Goal: Information Seeking & Learning: Check status

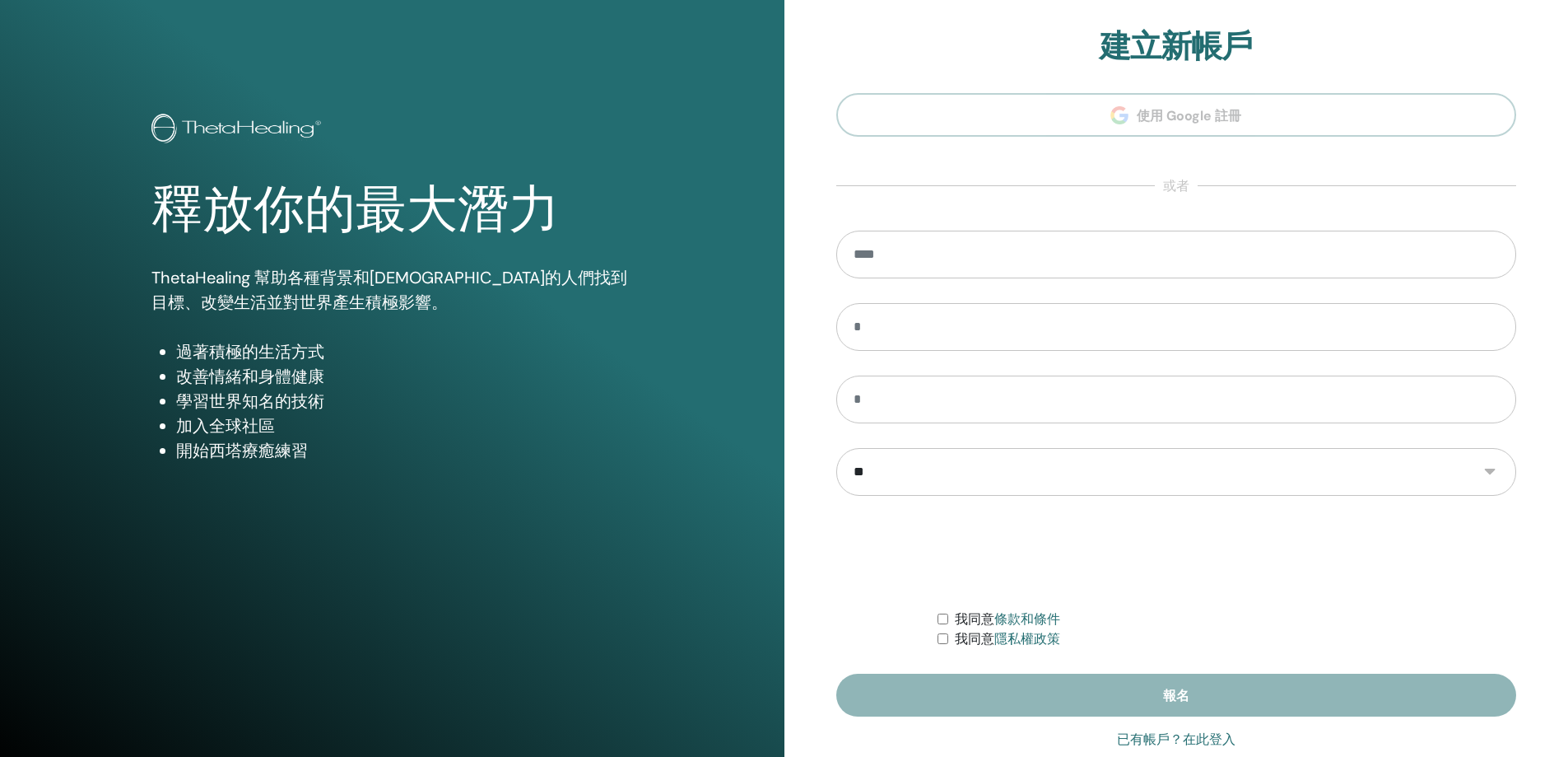
type input "**********"
click at [1153, 740] on font "已有帳戶？在此登入" at bounding box center [1176, 739] width 119 height 16
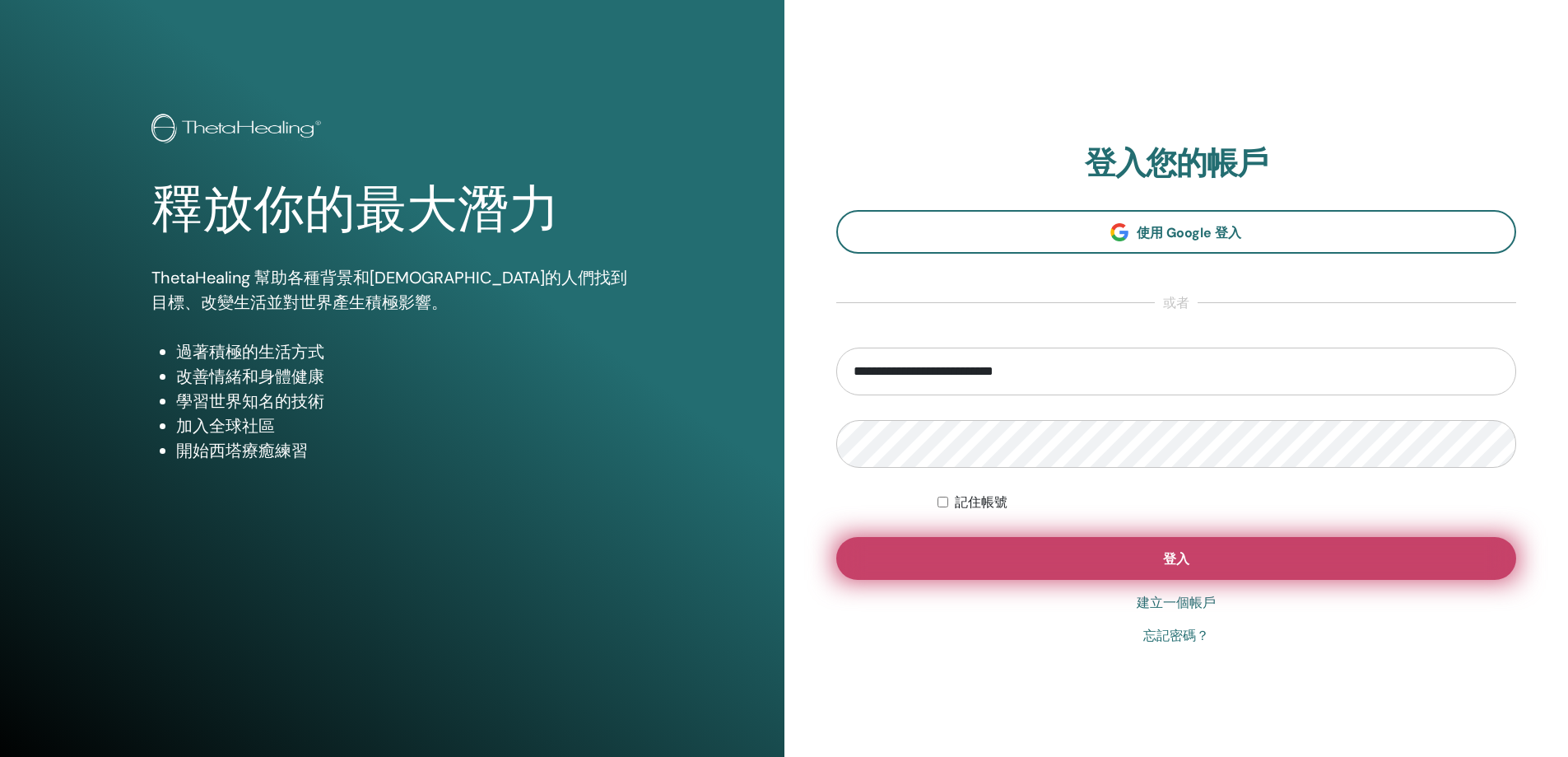
click at [1152, 568] on button "登入" at bounding box center [1176, 558] width 681 height 43
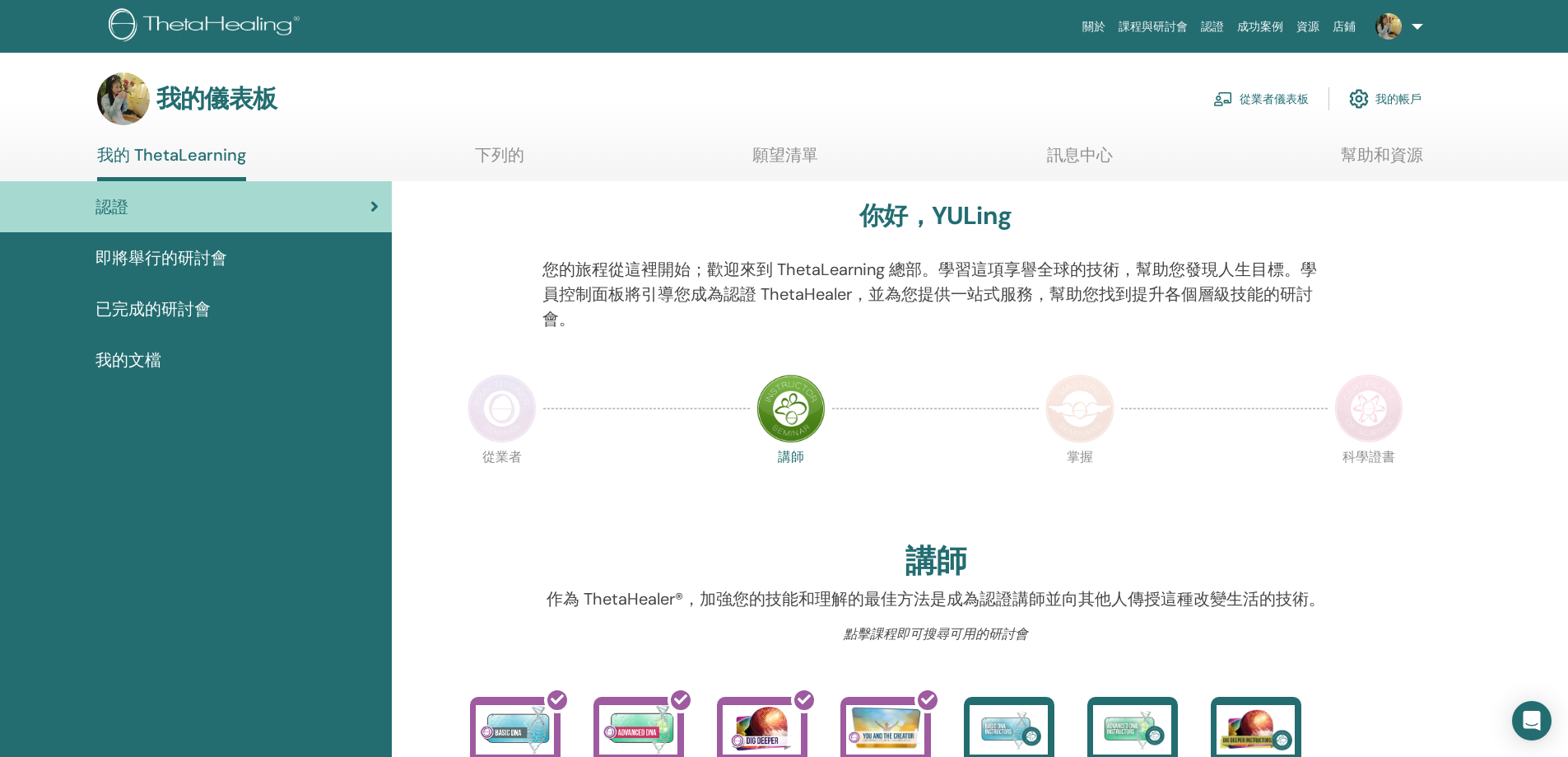
click at [329, 263] on div "即將舉行的研討會" at bounding box center [195, 258] width 365 height 25
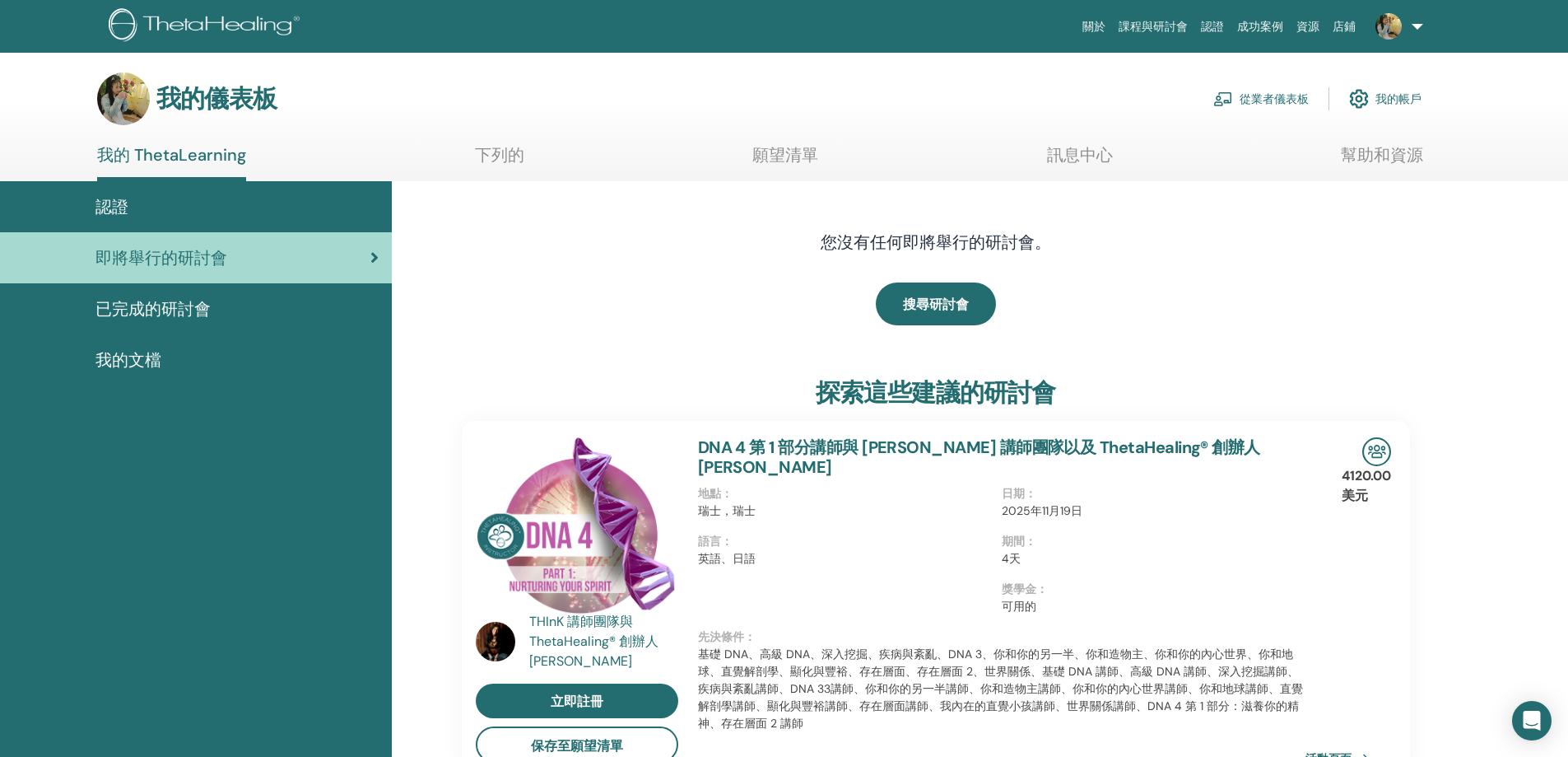
click at [269, 327] on link "已完成的研討會" at bounding box center [195, 308] width 392 height 51
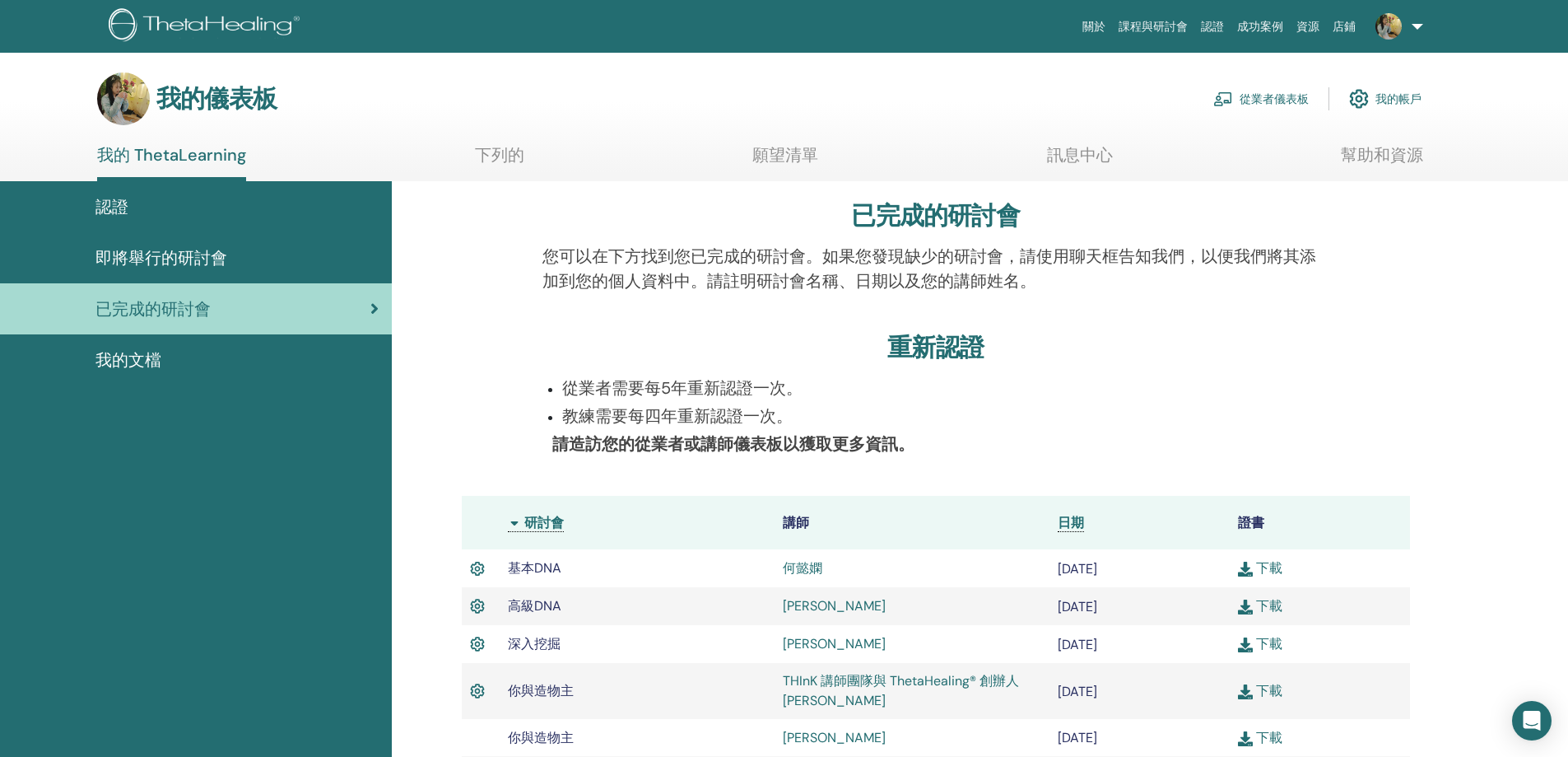
click at [238, 208] on div "認證" at bounding box center [195, 207] width 365 height 25
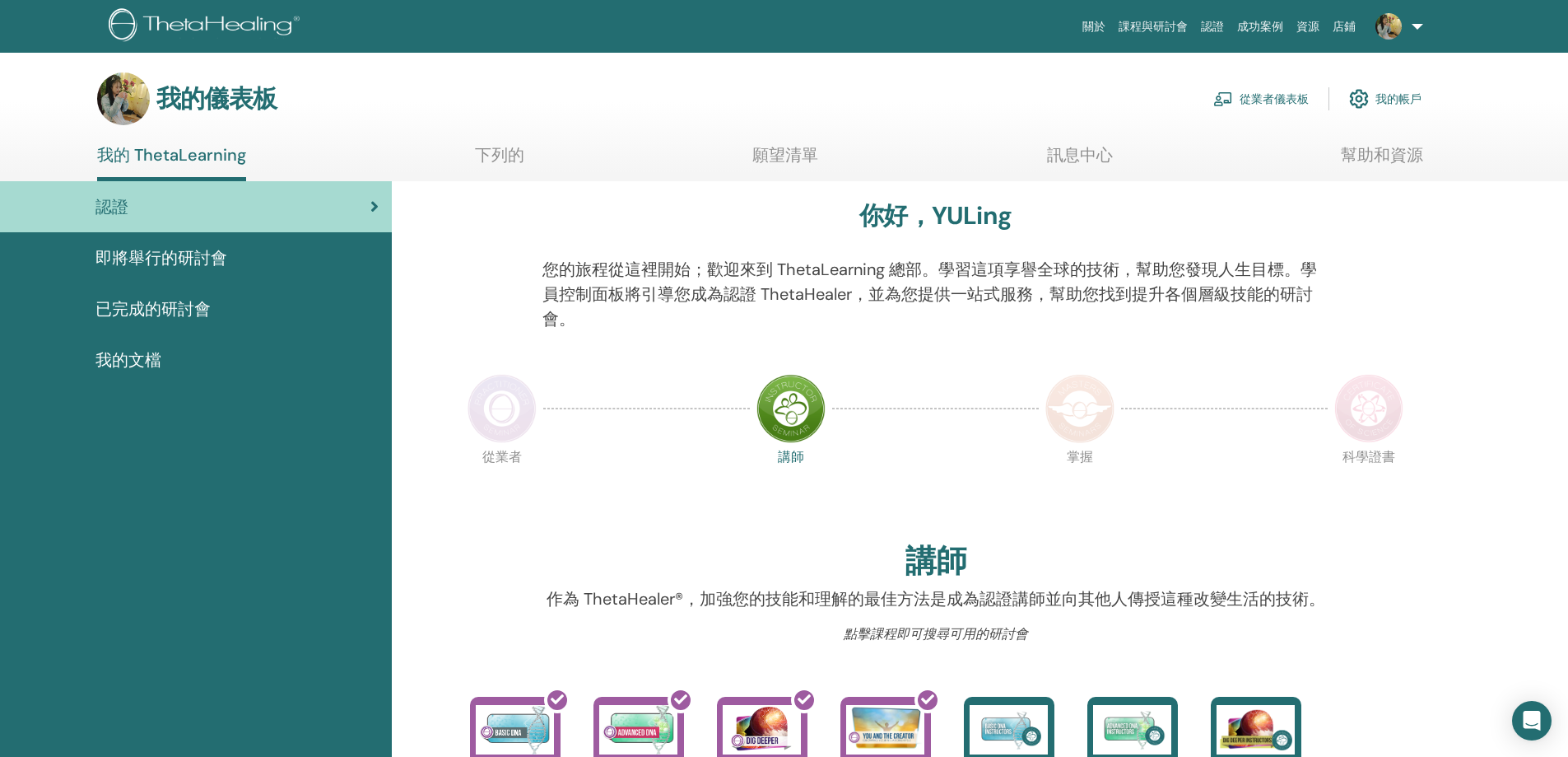
click at [486, 413] on img at bounding box center [502, 408] width 69 height 69
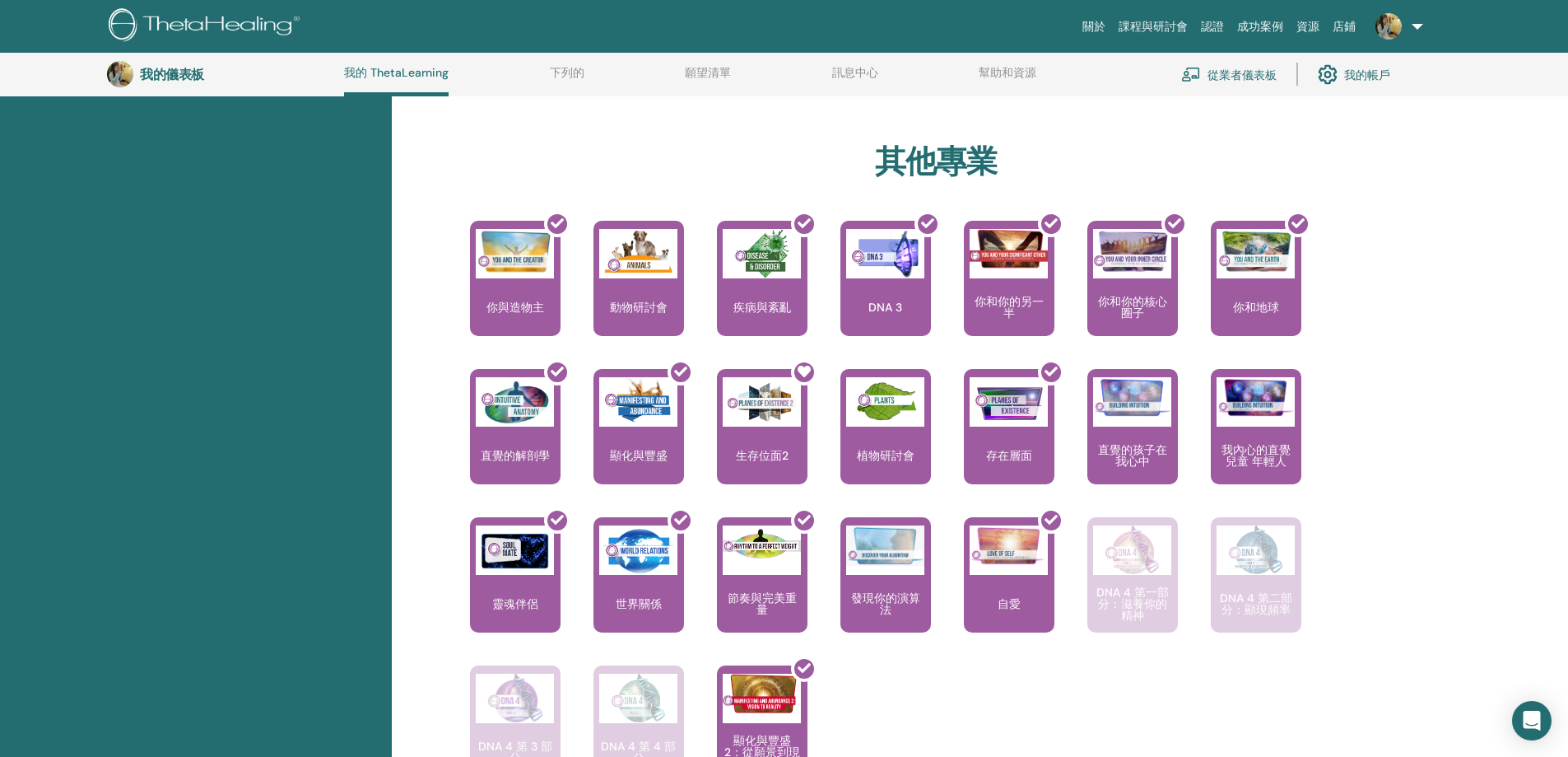
scroll to position [949, 0]
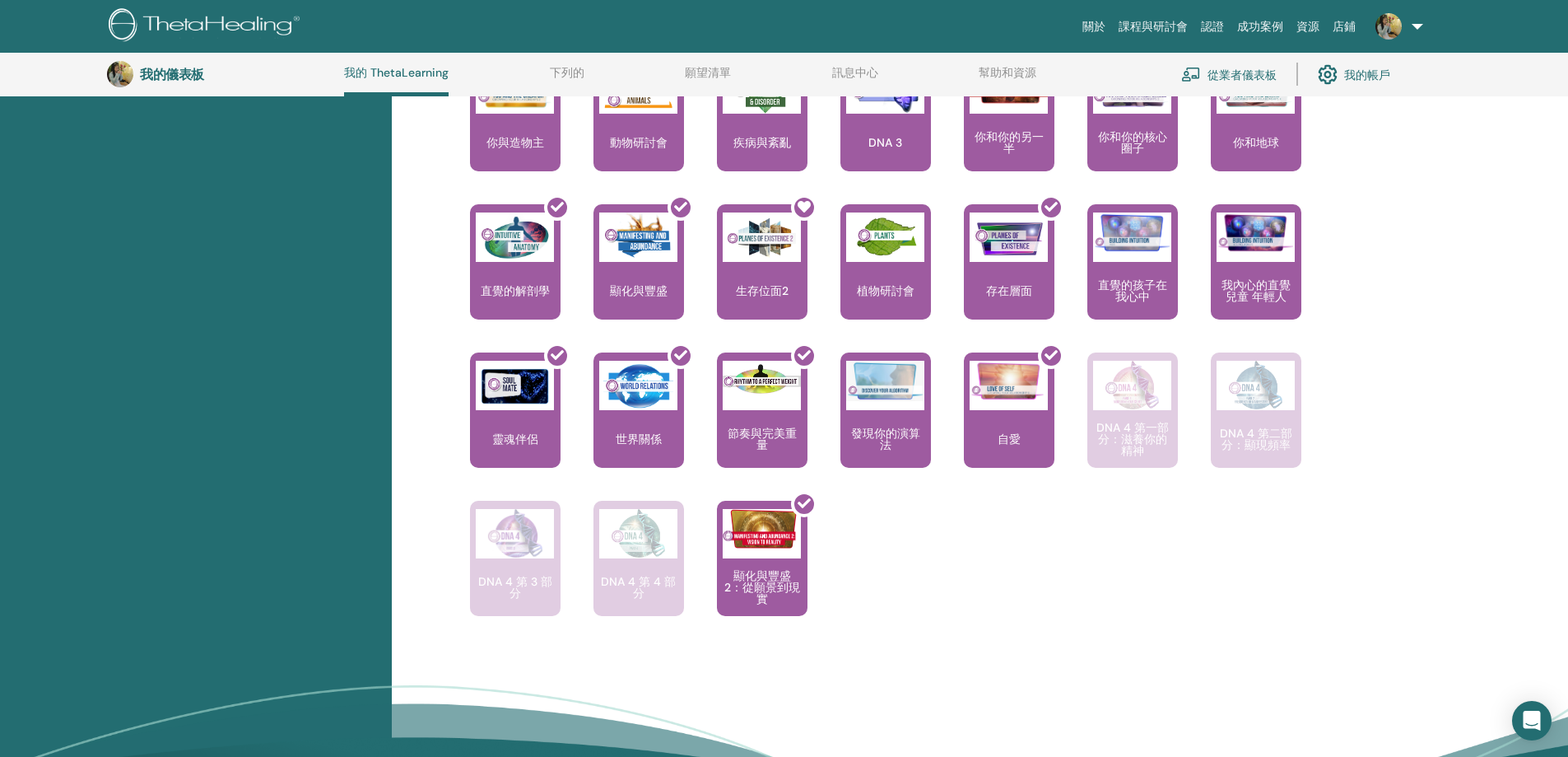
drag, startPoint x: 0, startPoint y: 0, endPoint x: 854, endPoint y: 632, distance: 1062.4
click at [854, 632] on div "學會理解造物主的聲音與你的自我之間的差異。真理與恐懼的差別。 你與造物主 探索動物王國、第三存在層面內互動的壯麗… 動物研討會 提高對身體複雜性的認識和理解…" at bounding box center [924, 352] width 973 height 593
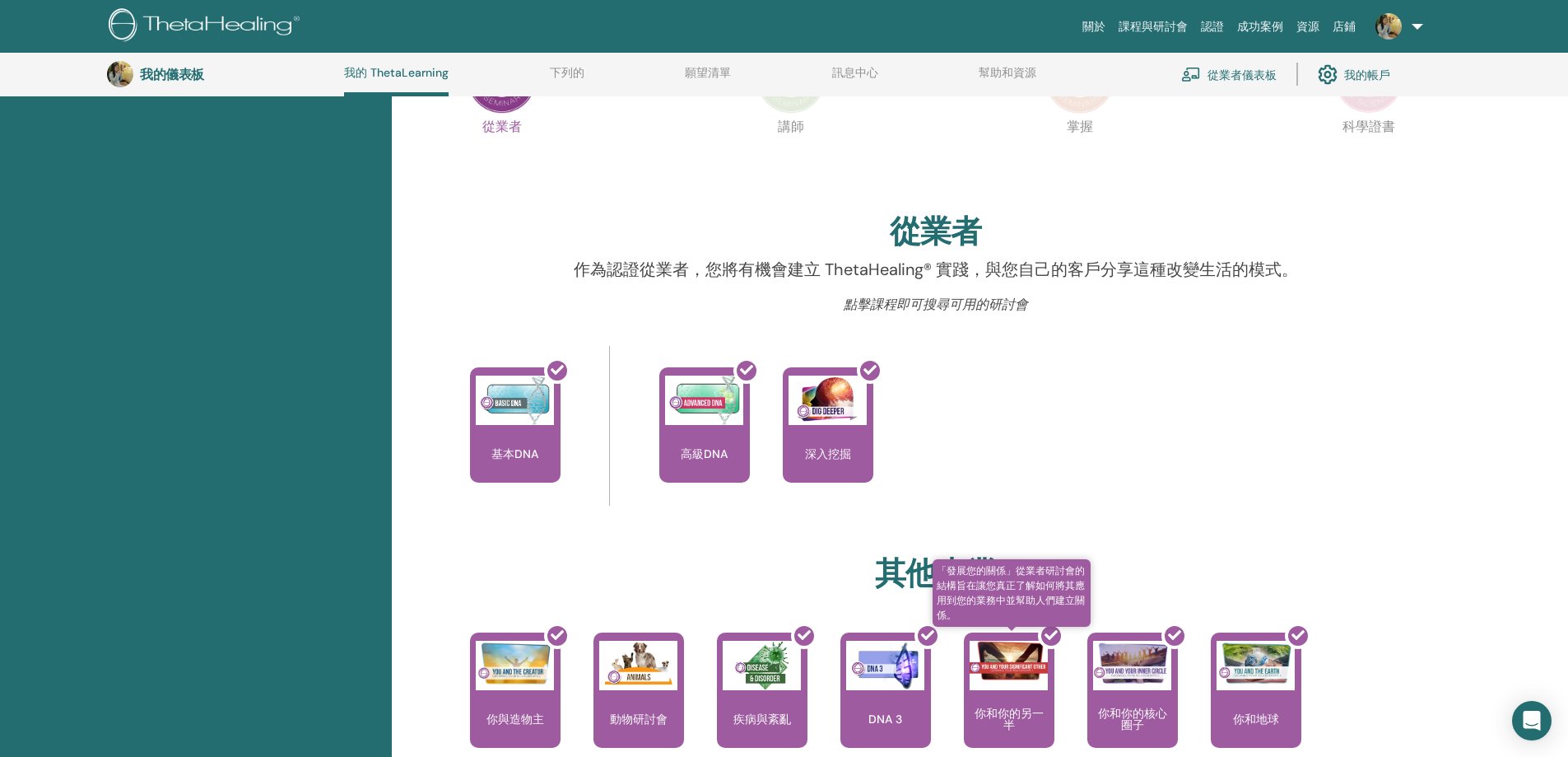
scroll to position [0, 0]
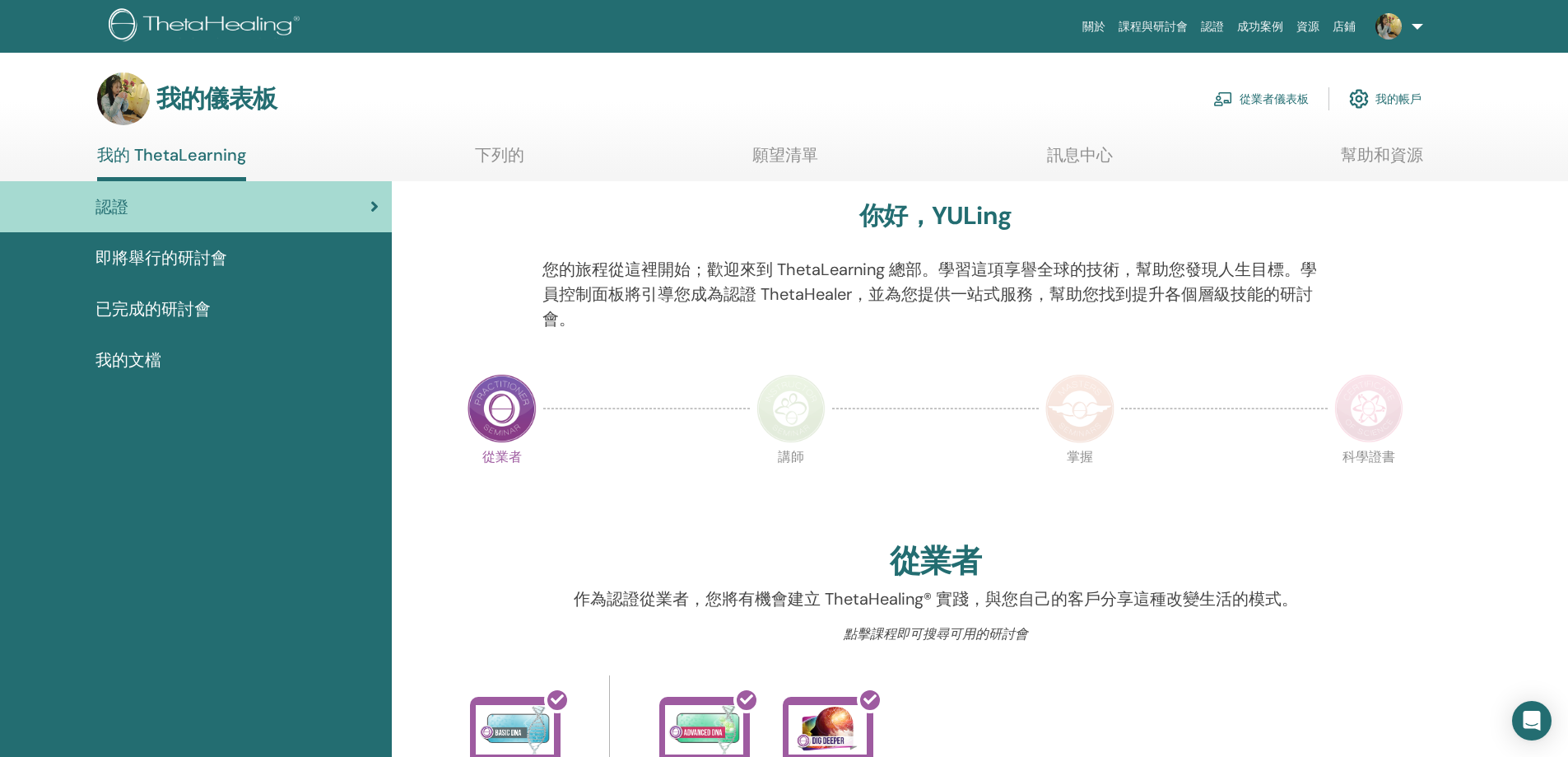
click at [227, 263] on div "即將舉行的研討會" at bounding box center [195, 258] width 365 height 25
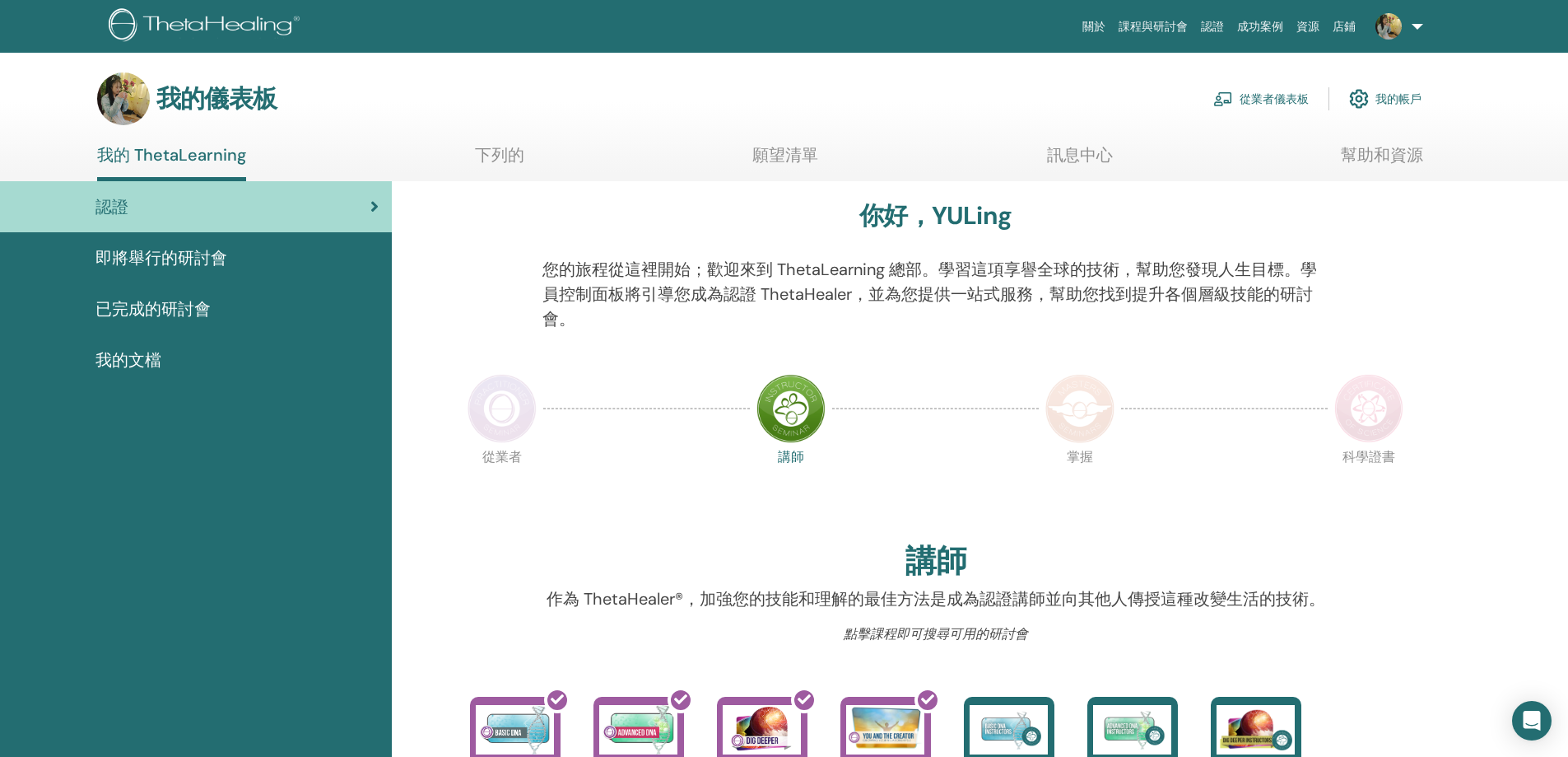
click at [216, 261] on font "即將舉行的研討會" at bounding box center [161, 258] width 132 height 22
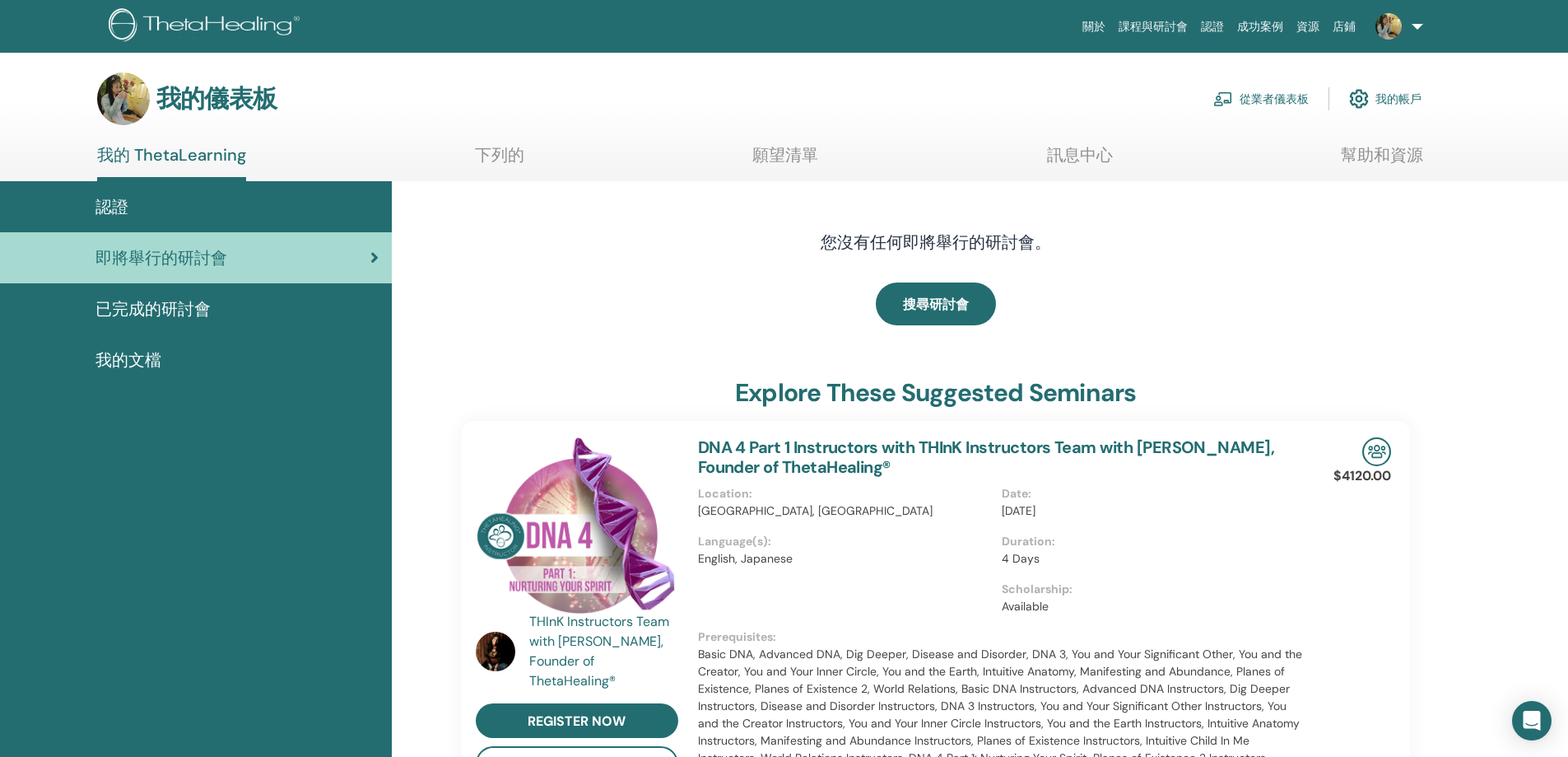
click at [241, 201] on div "認證" at bounding box center [195, 207] width 365 height 25
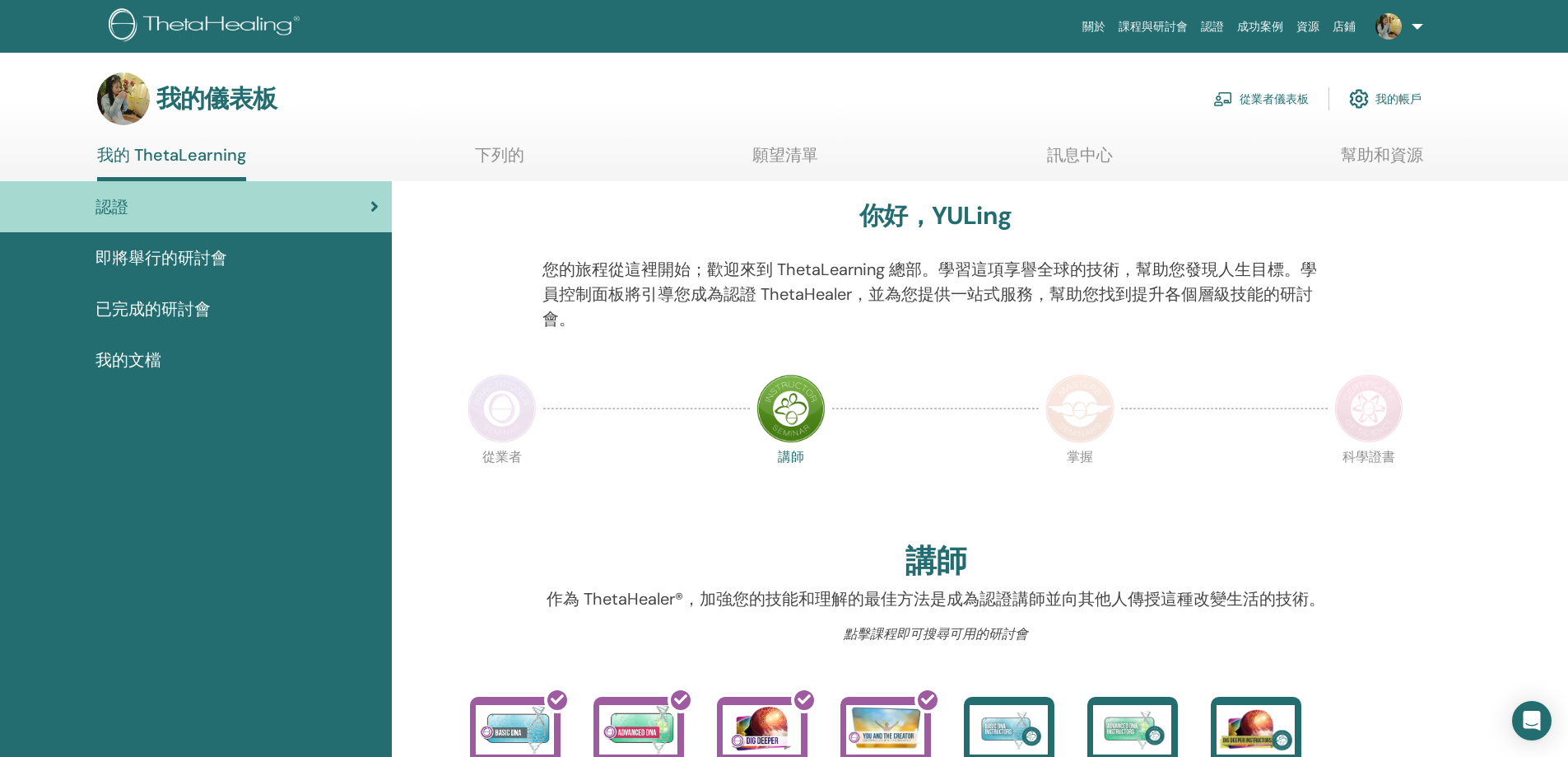
click at [505, 414] on img at bounding box center [502, 408] width 69 height 69
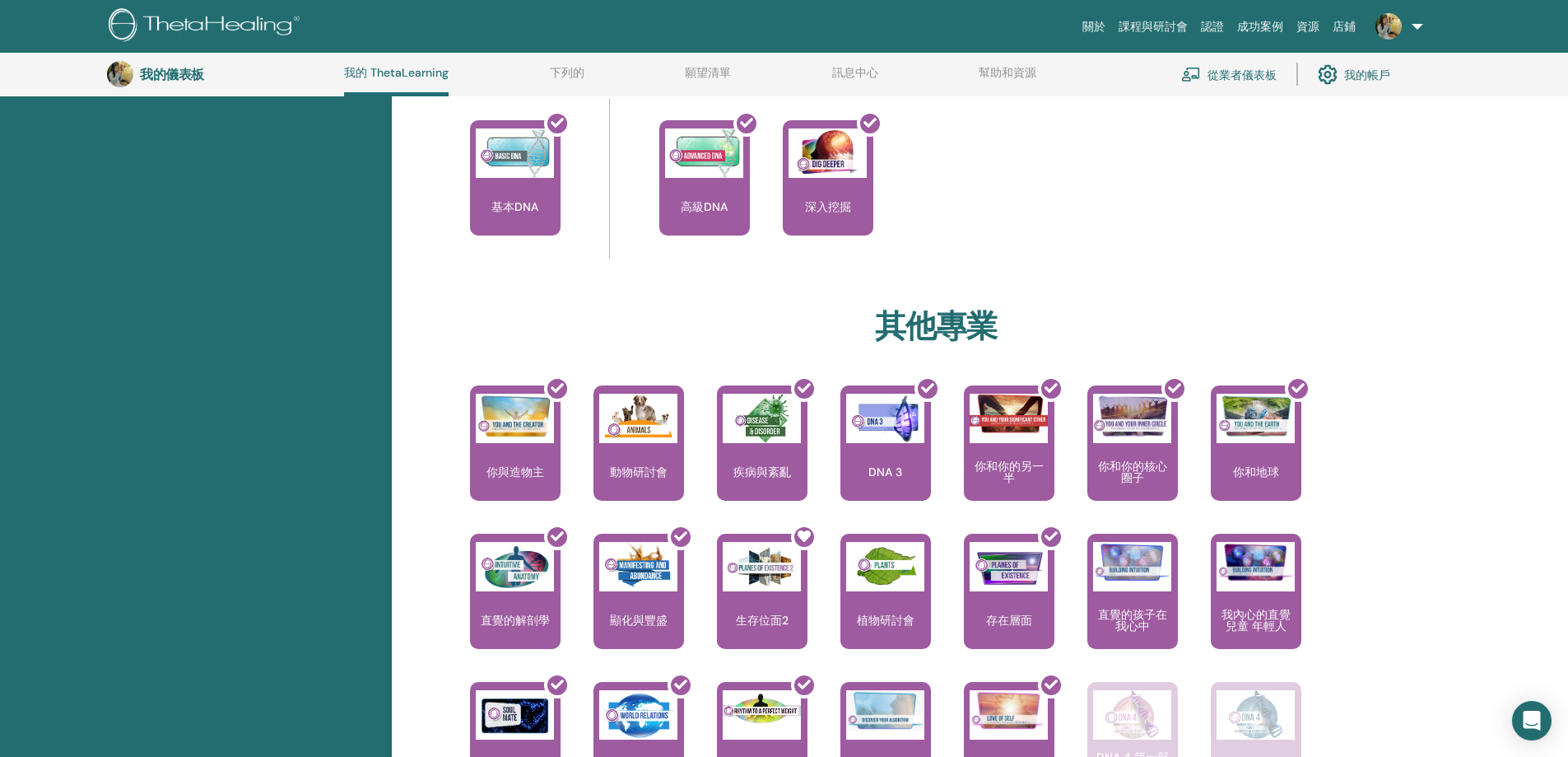
scroll to position [1032, 0]
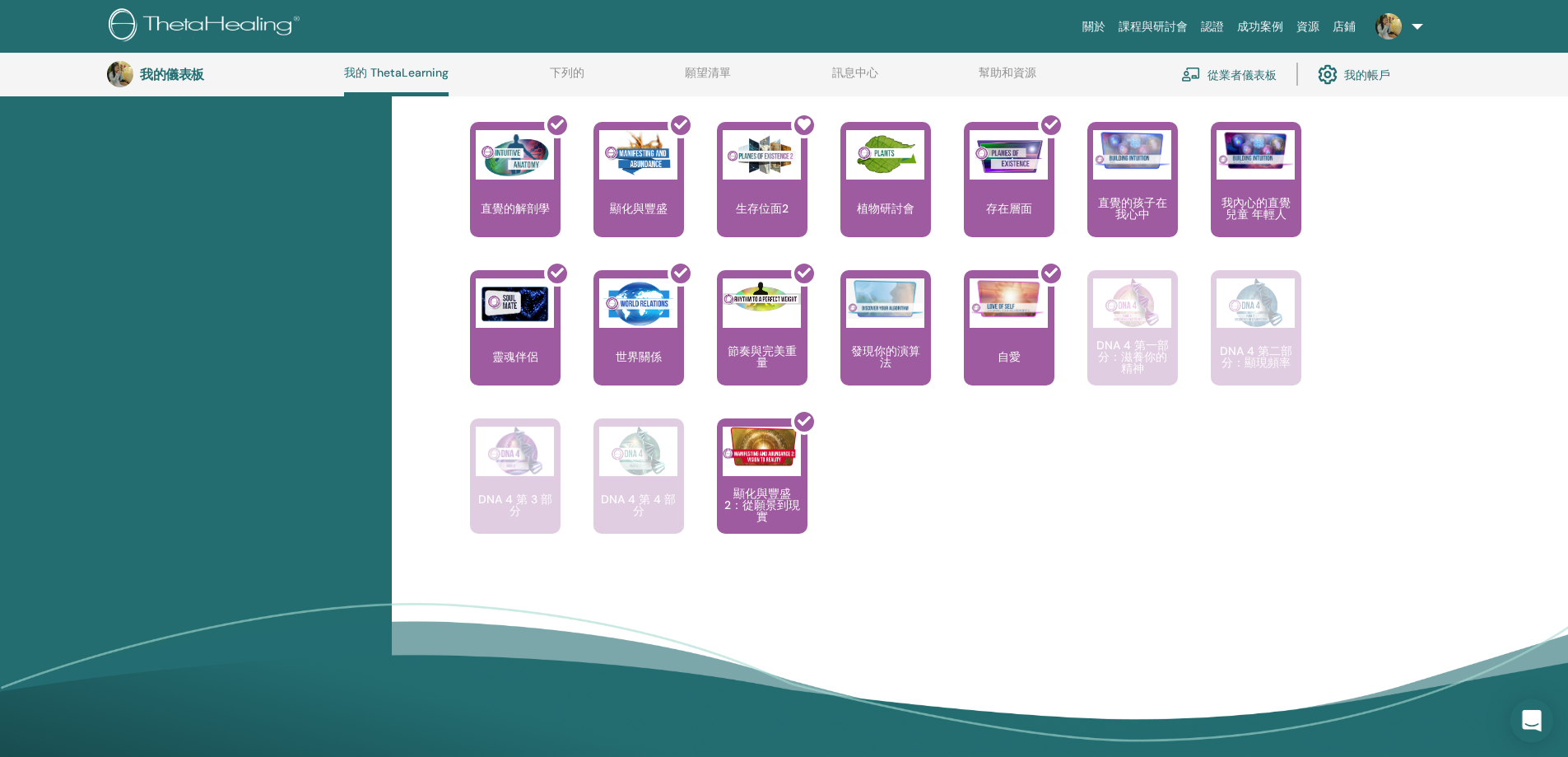
click at [1528, 720] on icon "開啟 Intercom Messenger" at bounding box center [1532, 720] width 19 height 22
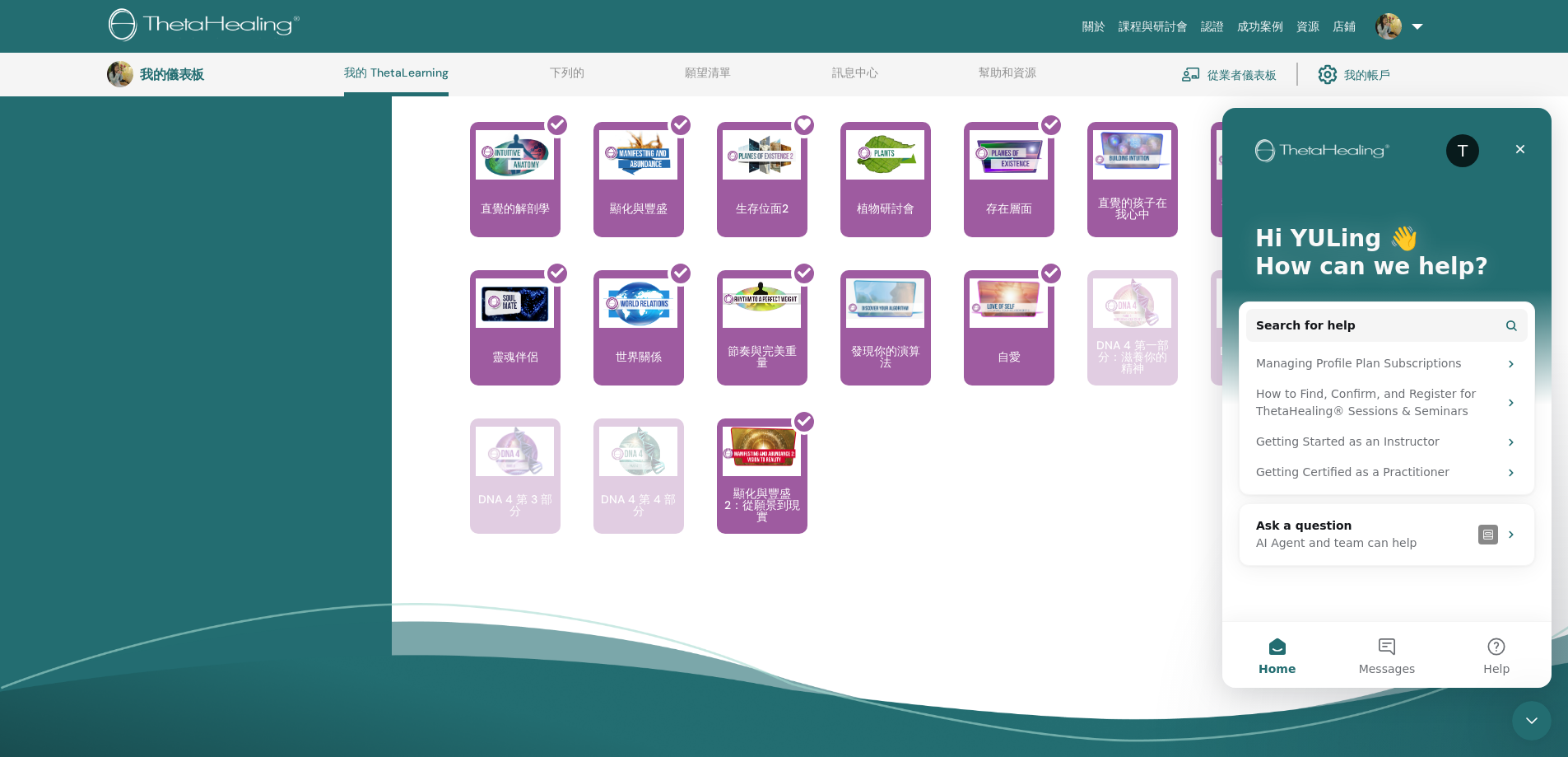
scroll to position [0, 0]
click at [1095, 550] on div "學會理解造物主的聲音與你的自我之間的差異。真理與恐懼的差別。 你與造物主 探索動物王國、第三存在層面內互動的壯麗… 動物研討會 提高對身體複雜性的認識和理解…" at bounding box center [924, 270] width 973 height 593
click at [1522, 140] on div "Close" at bounding box center [1521, 149] width 29 height 29
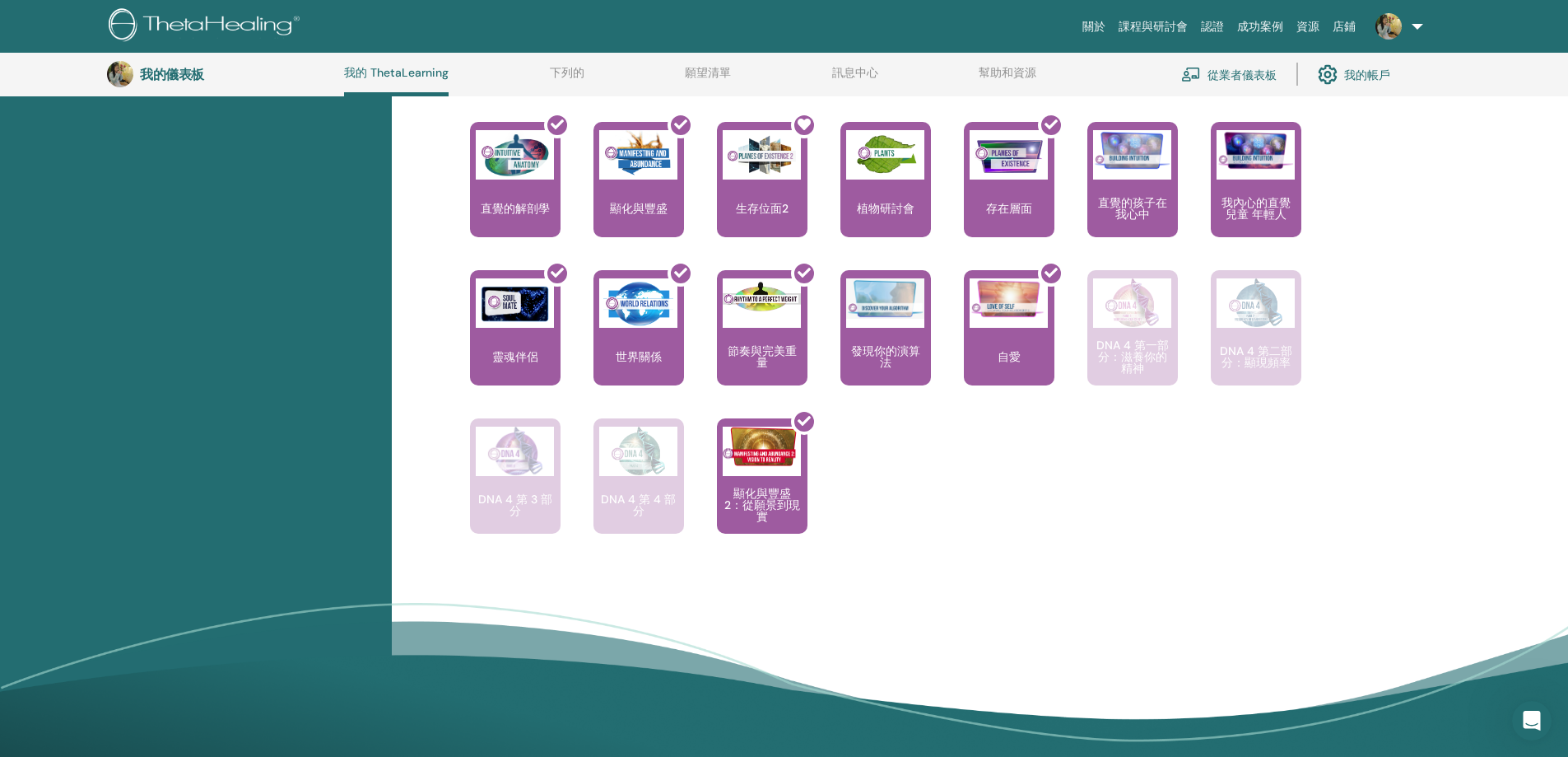
click at [1387, 477] on div "學會理解造物主的聲音與你的自我之間的差異。真理與恐懼的差別。 你與造物主 探索動物王國、第三存在層面內互動的壯麗… 動物研討會 提高對身體複雜性的認識和理解…" at bounding box center [924, 270] width 973 height 593
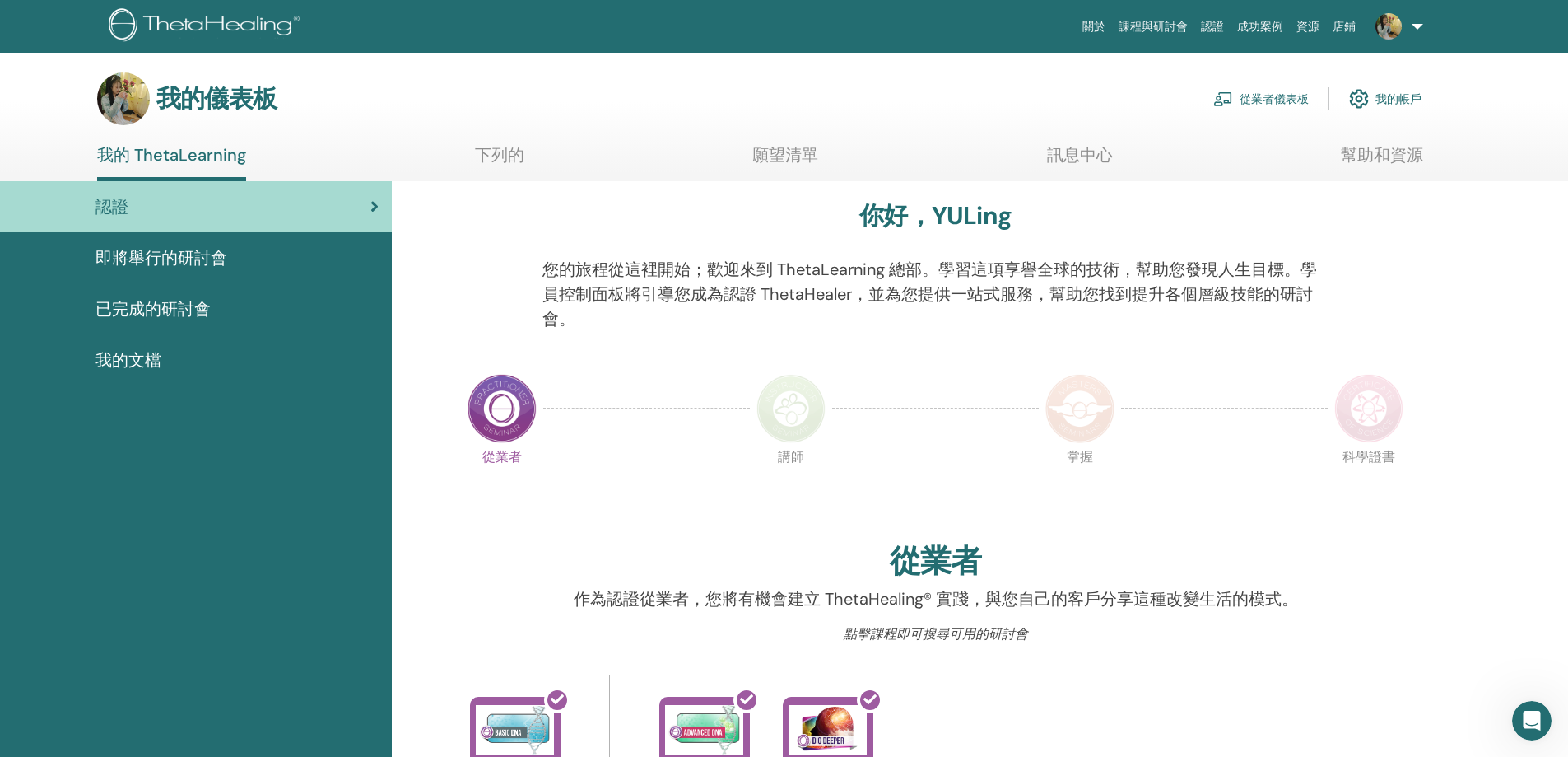
click at [162, 259] on font "即將舉行的研討會" at bounding box center [161, 258] width 132 height 22
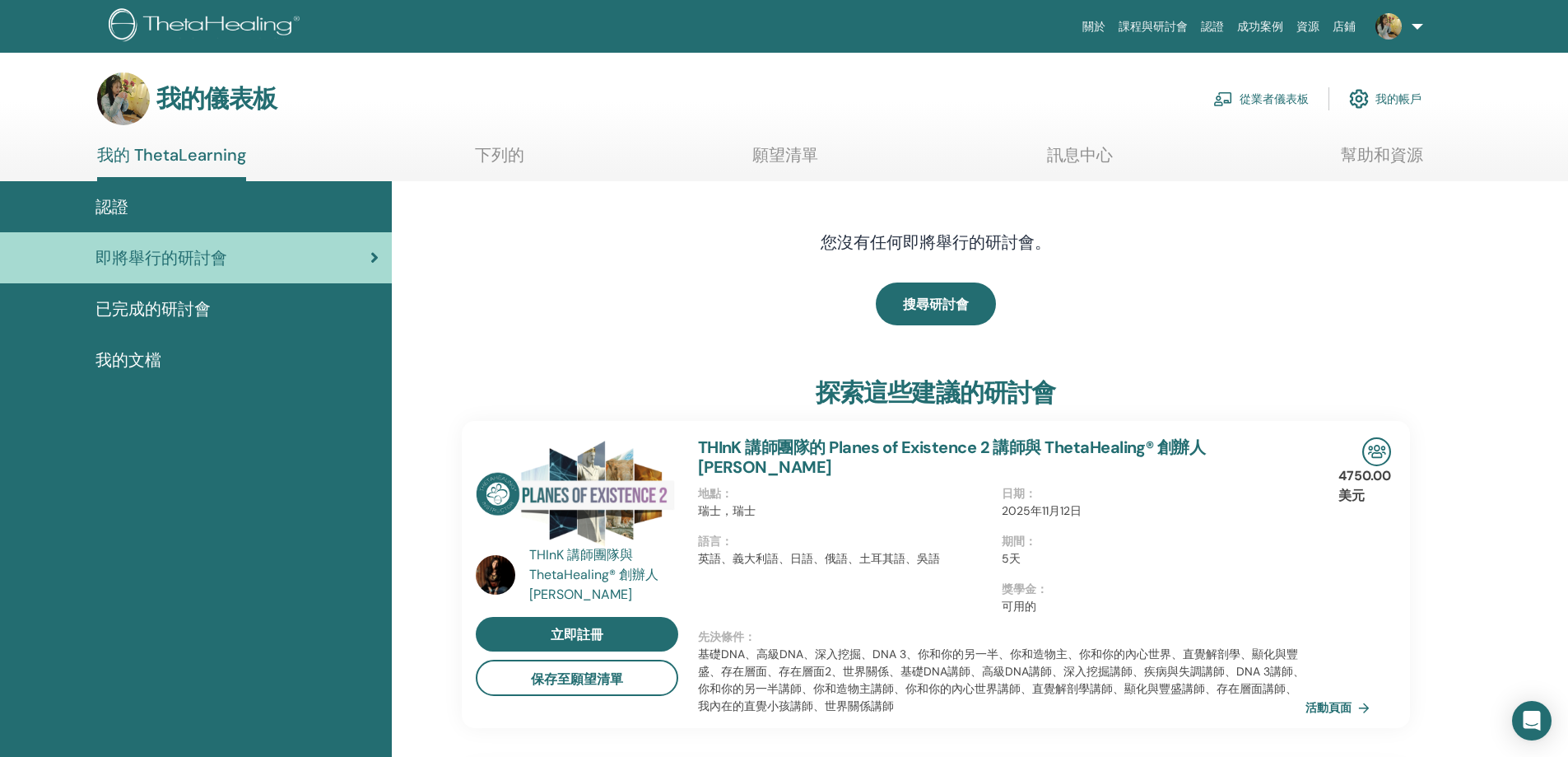
click at [236, 317] on div "已完成的研討會" at bounding box center [195, 308] width 365 height 25
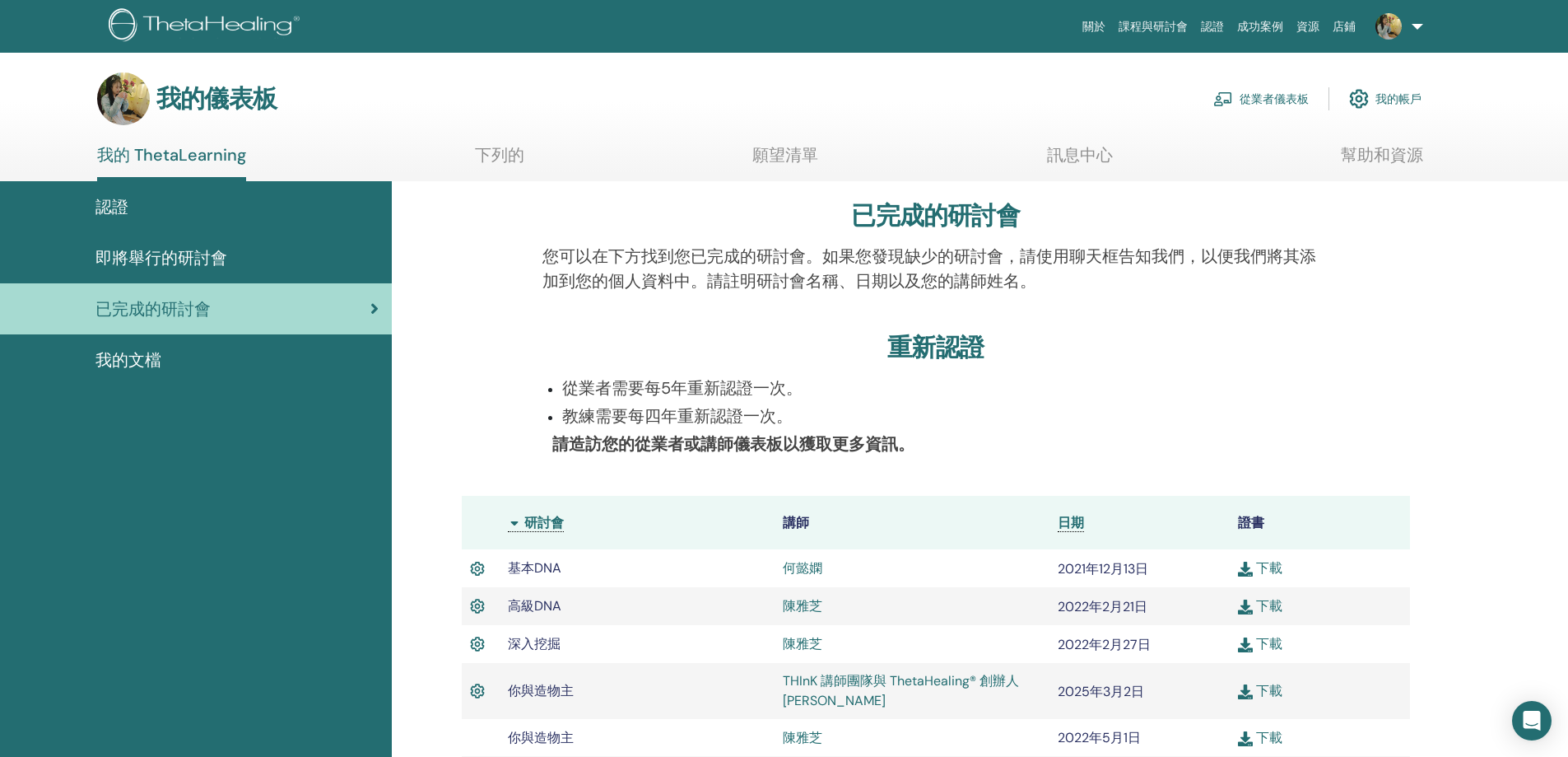
click at [214, 211] on div "認證" at bounding box center [195, 207] width 365 height 25
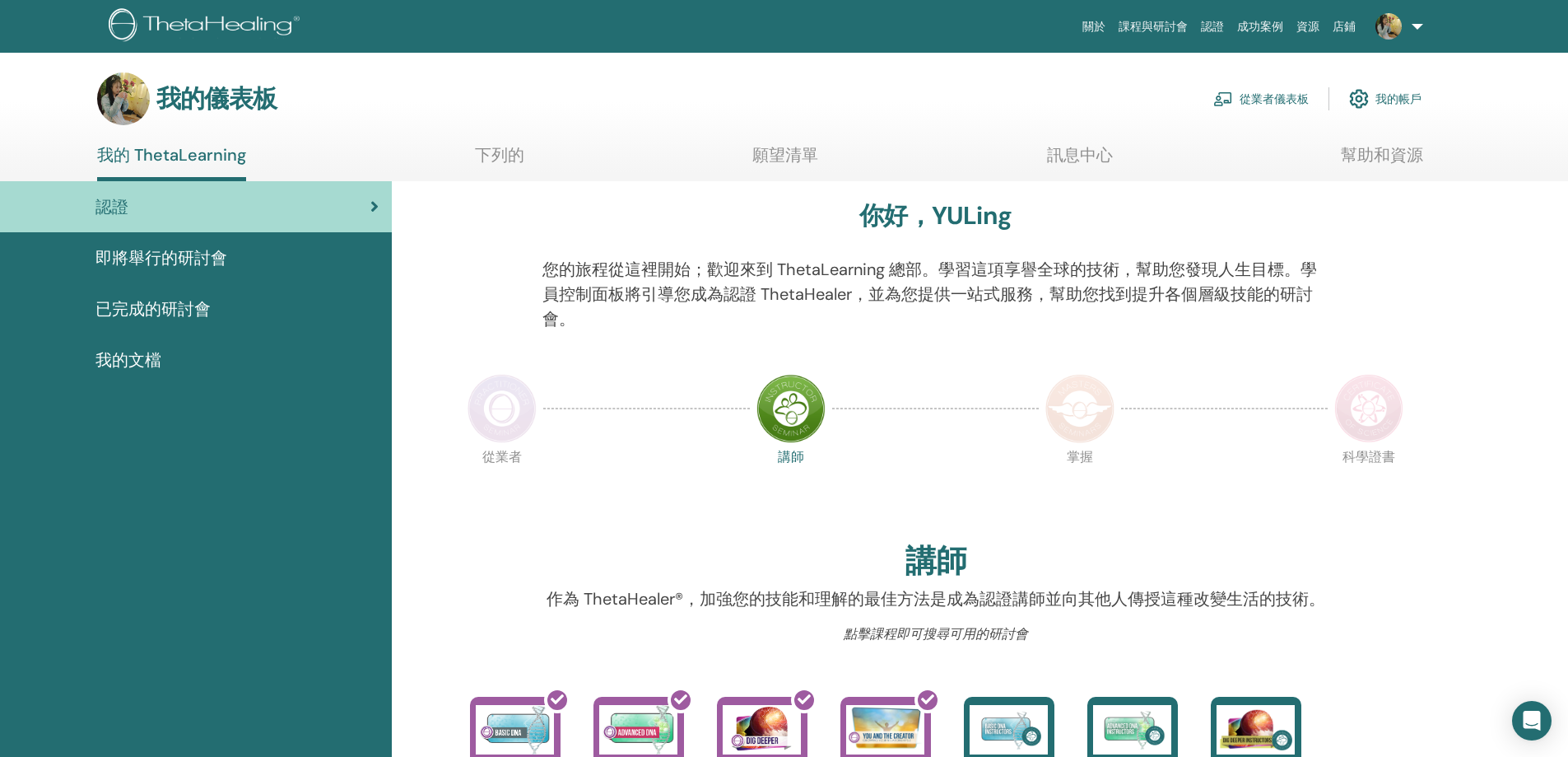
click at [307, 260] on div "即將舉行的研討會" at bounding box center [195, 258] width 365 height 25
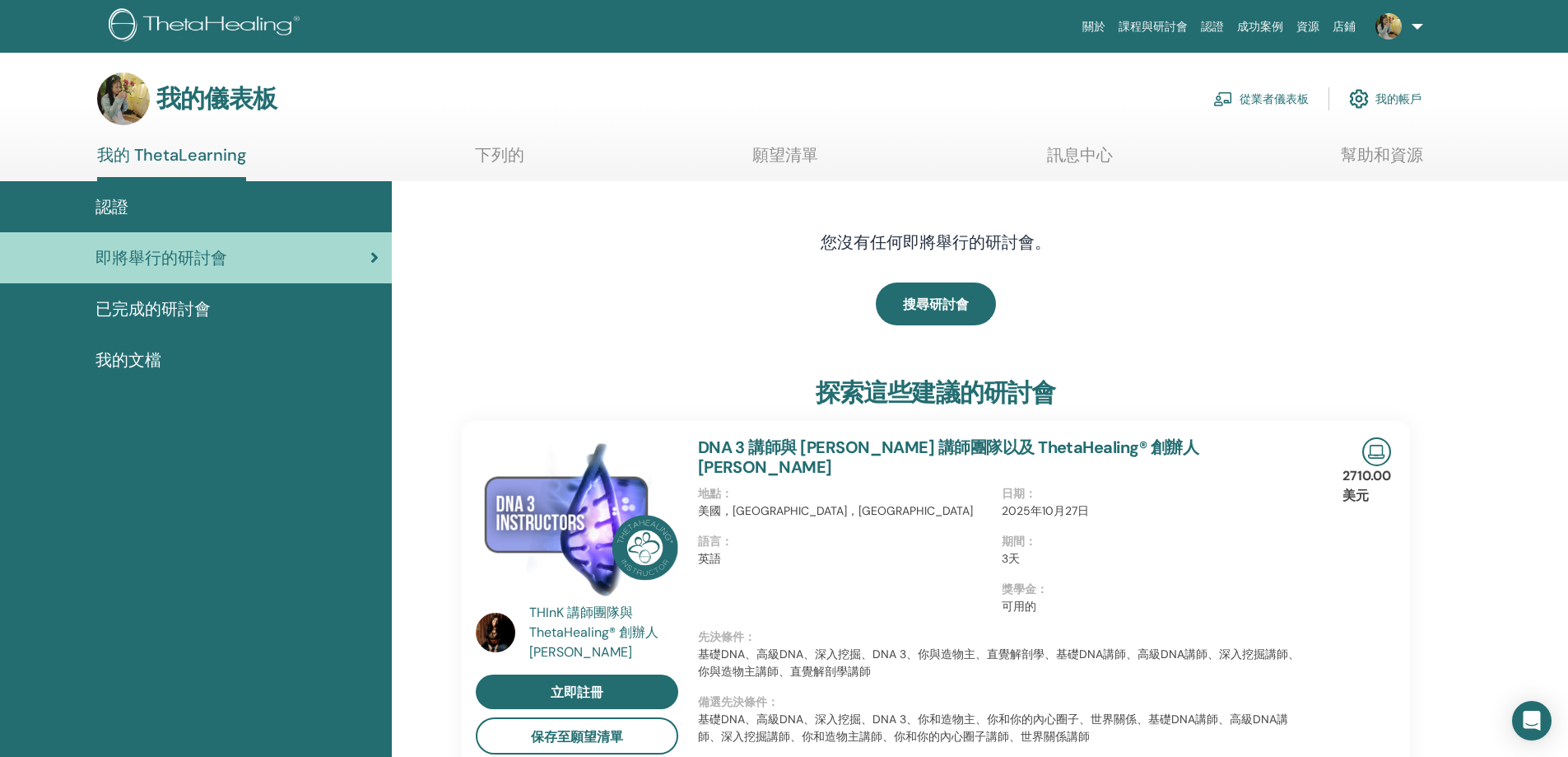
click at [297, 286] on link "已完成的研討會" at bounding box center [195, 308] width 392 height 51
click at [288, 304] on div "已完成的研討會" at bounding box center [195, 308] width 365 height 25
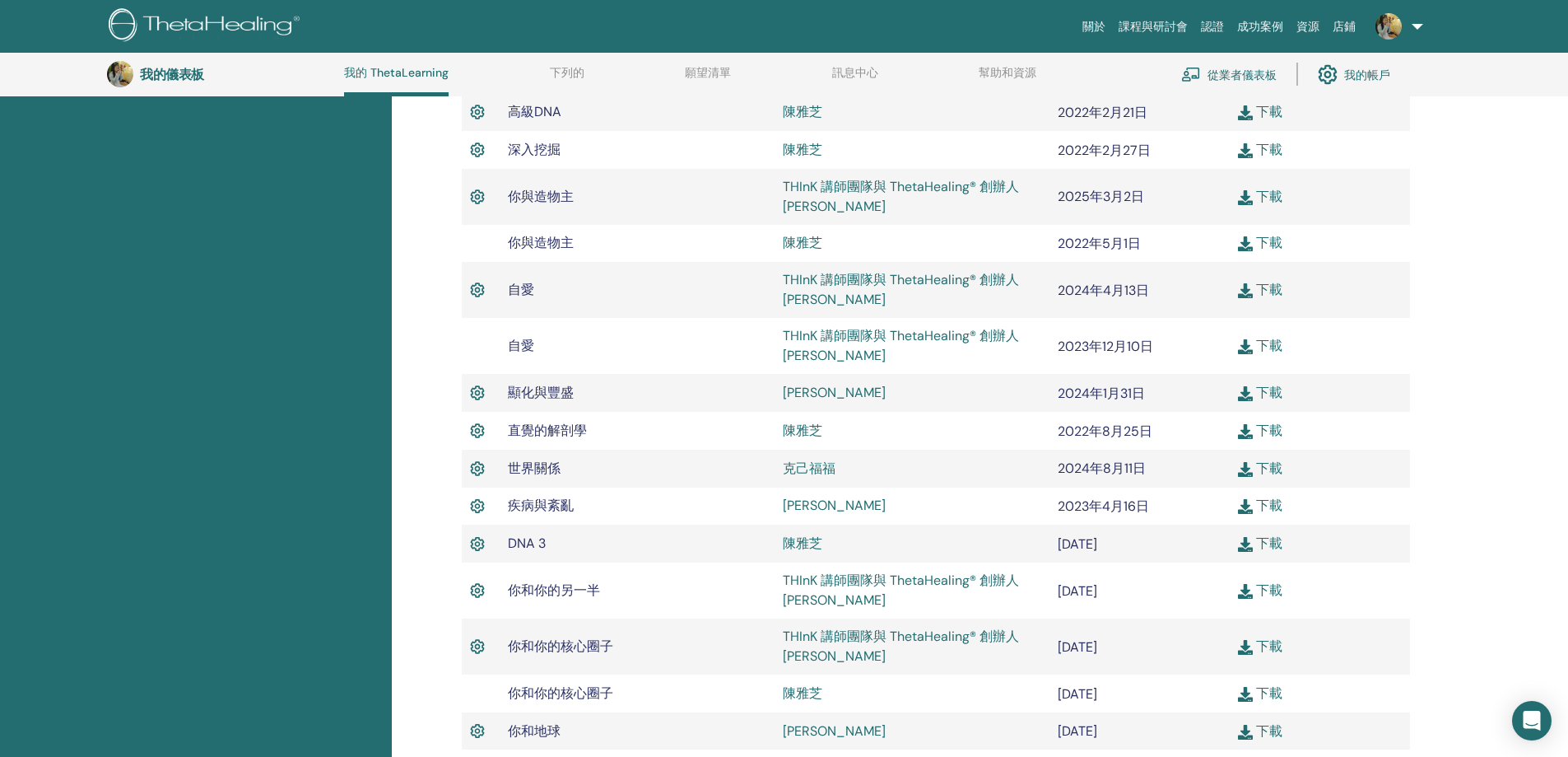
scroll to position [290, 0]
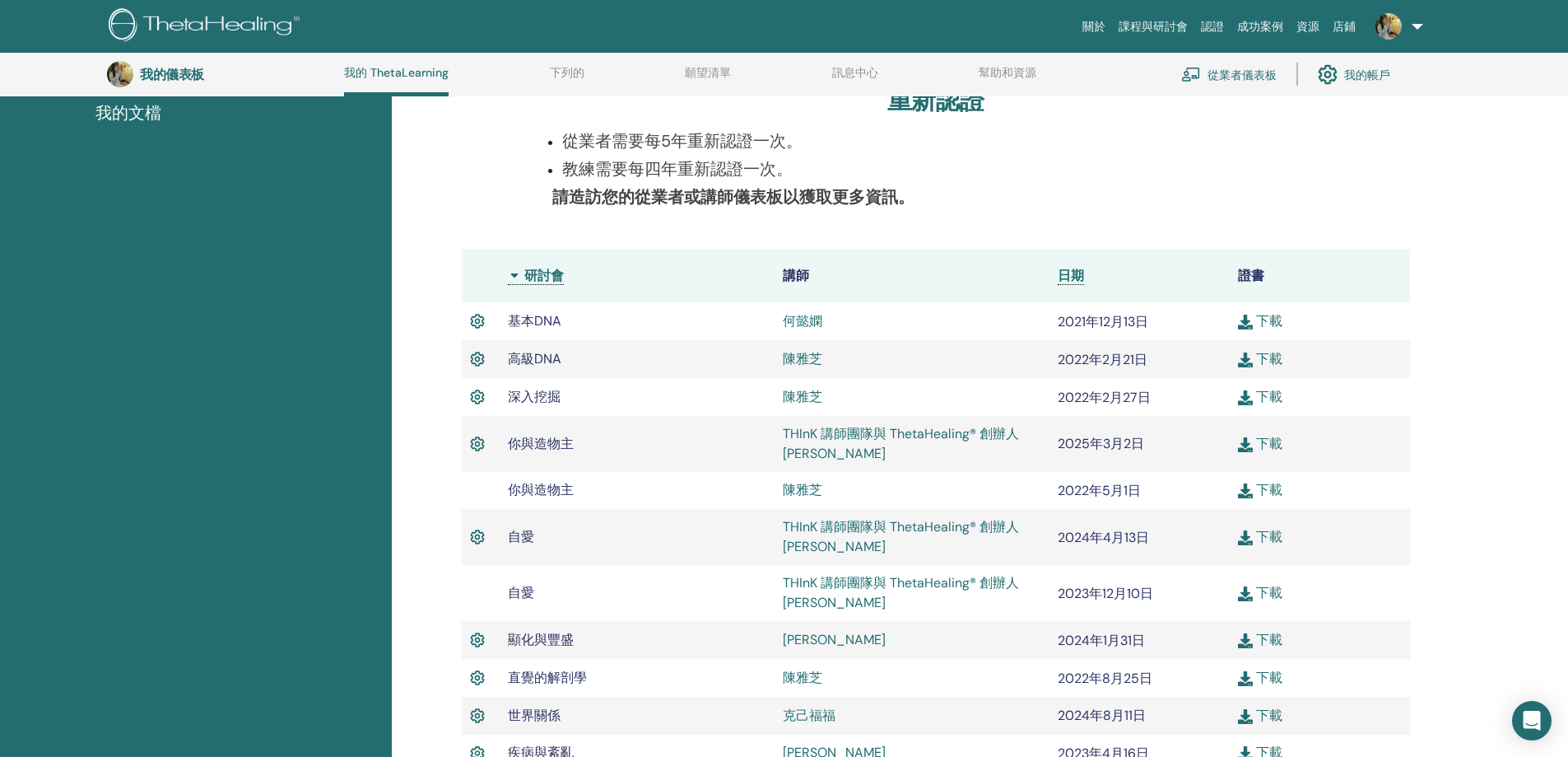
click at [548, 272] on th "研討會" at bounding box center [636, 276] width 275 height 53
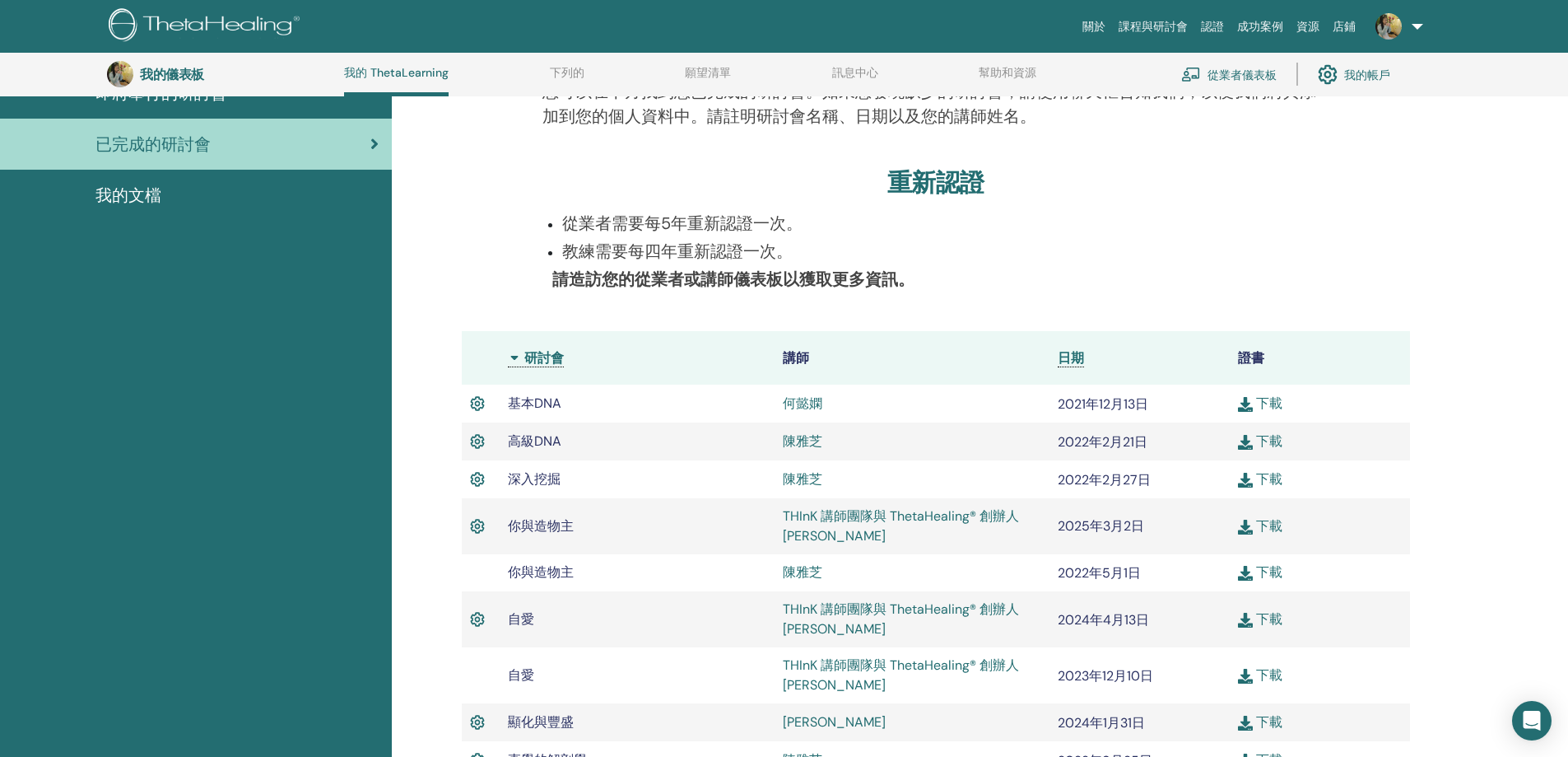
scroll to position [0, 0]
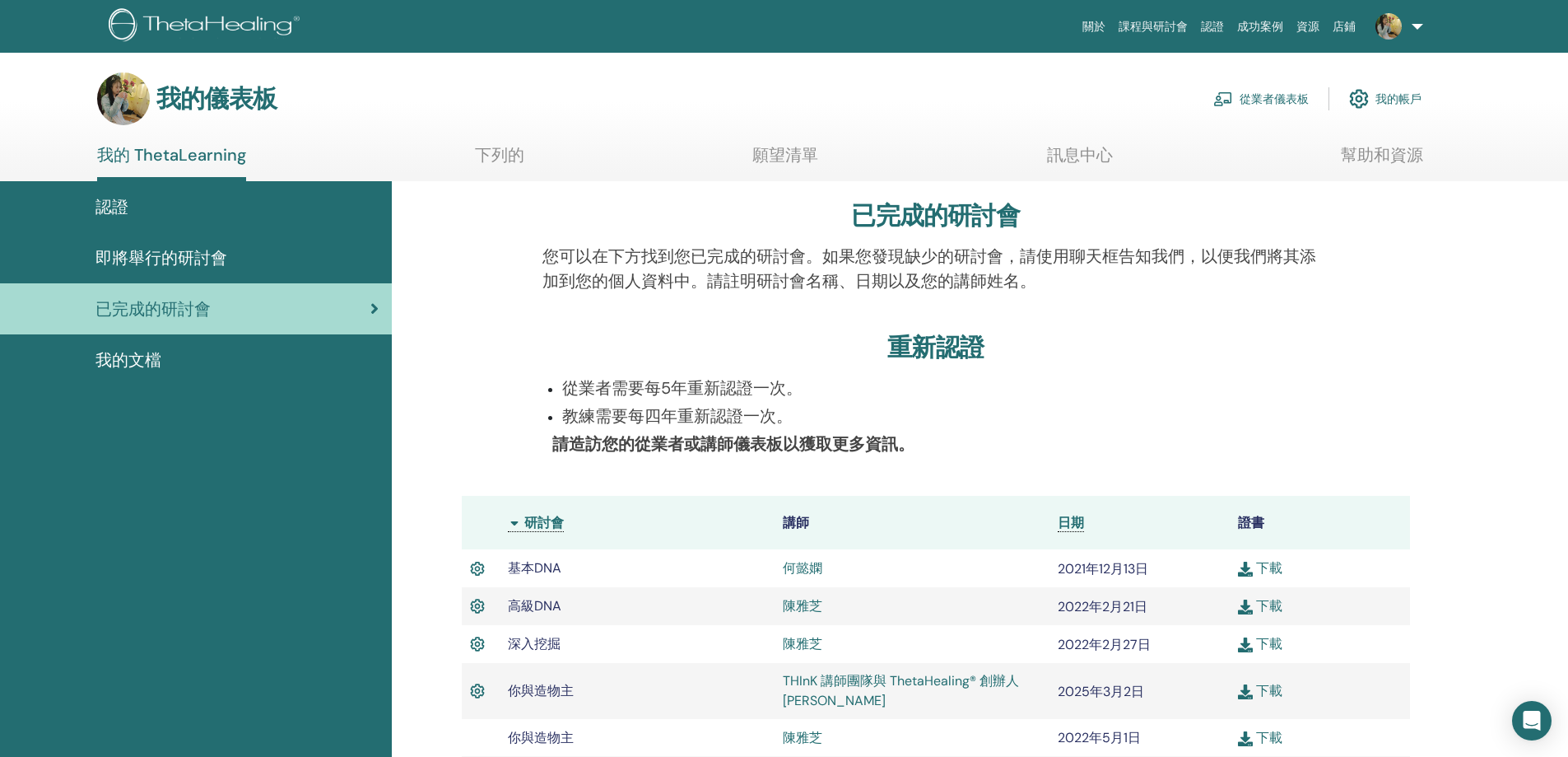
click at [1094, 153] on font "訊息中心" at bounding box center [1080, 154] width 65 height 22
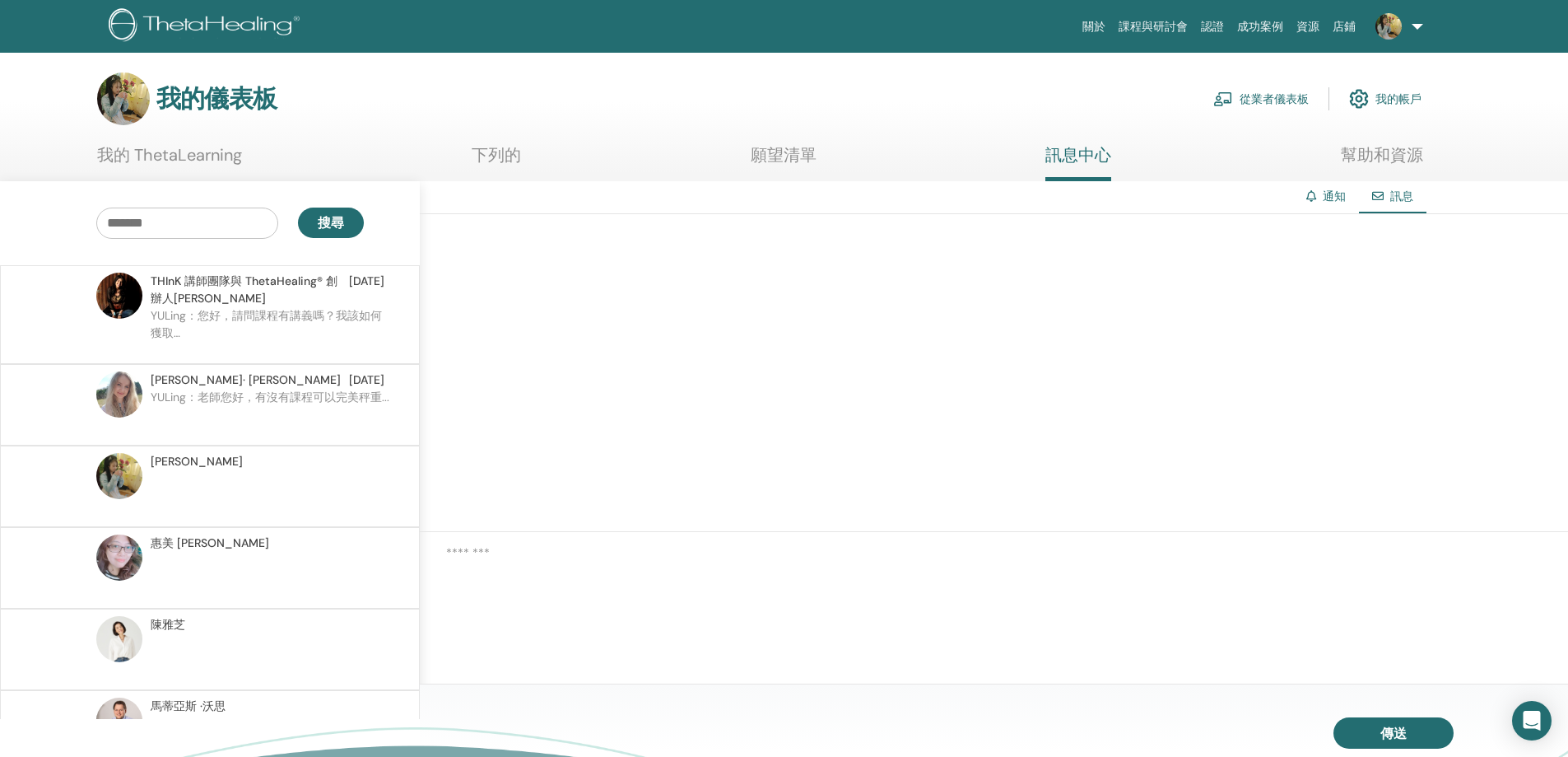
click at [768, 155] on font "願望清單" at bounding box center [784, 154] width 65 height 22
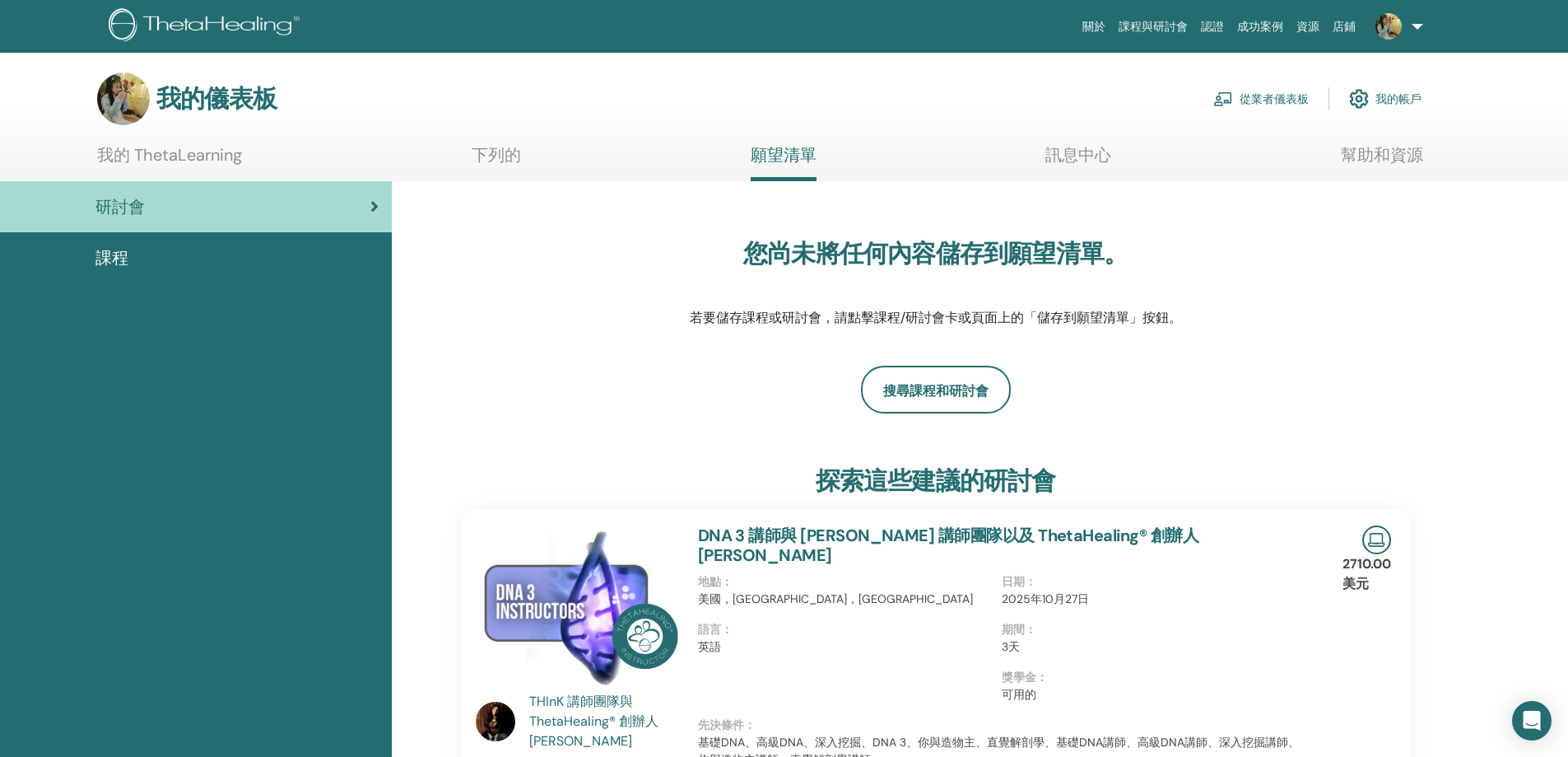
click at [496, 146] on font "下列的" at bounding box center [496, 154] width 49 height 22
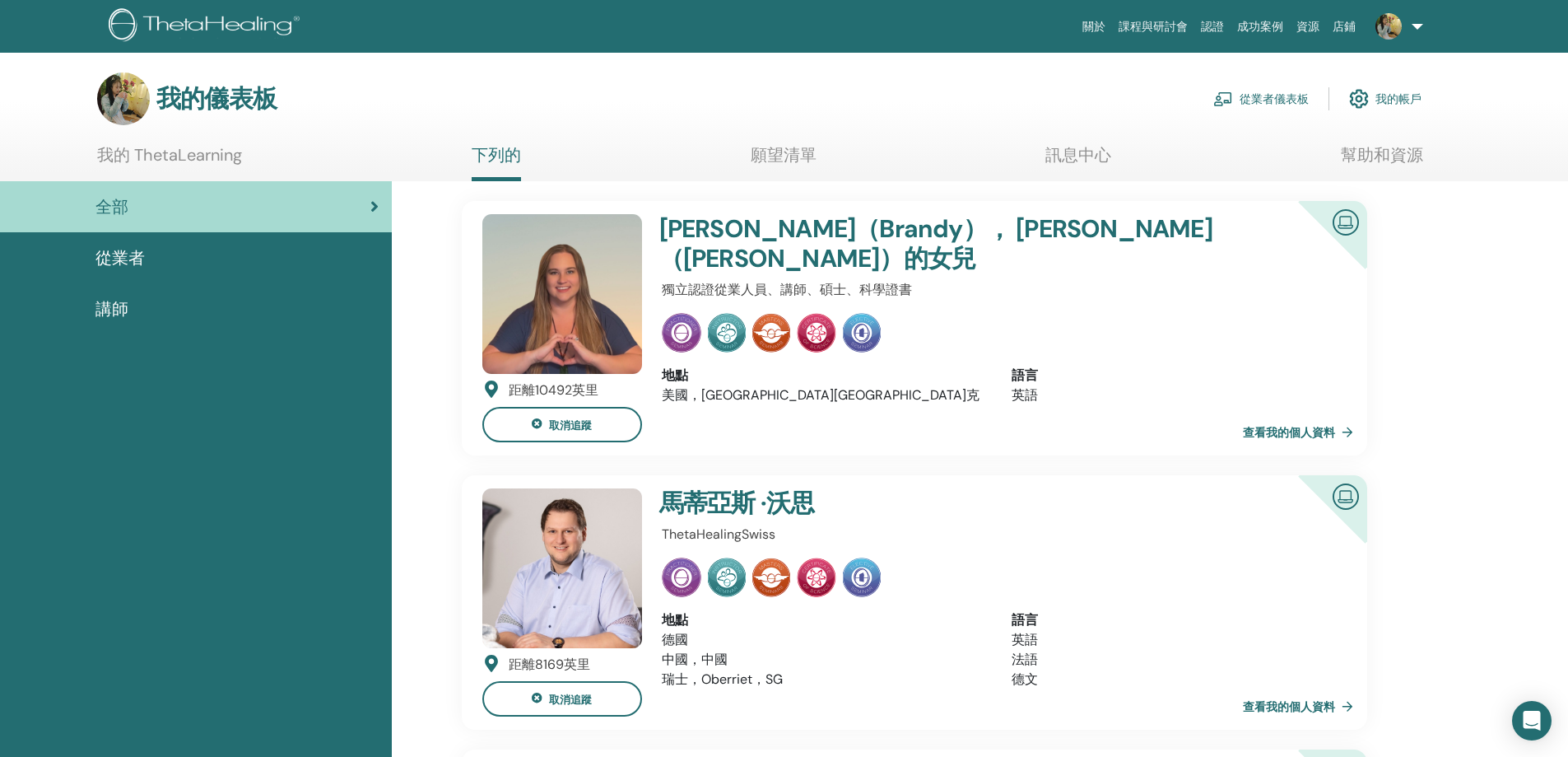
click at [1299, 431] on font "查看我的個人資料" at bounding box center [1289, 432] width 92 height 15
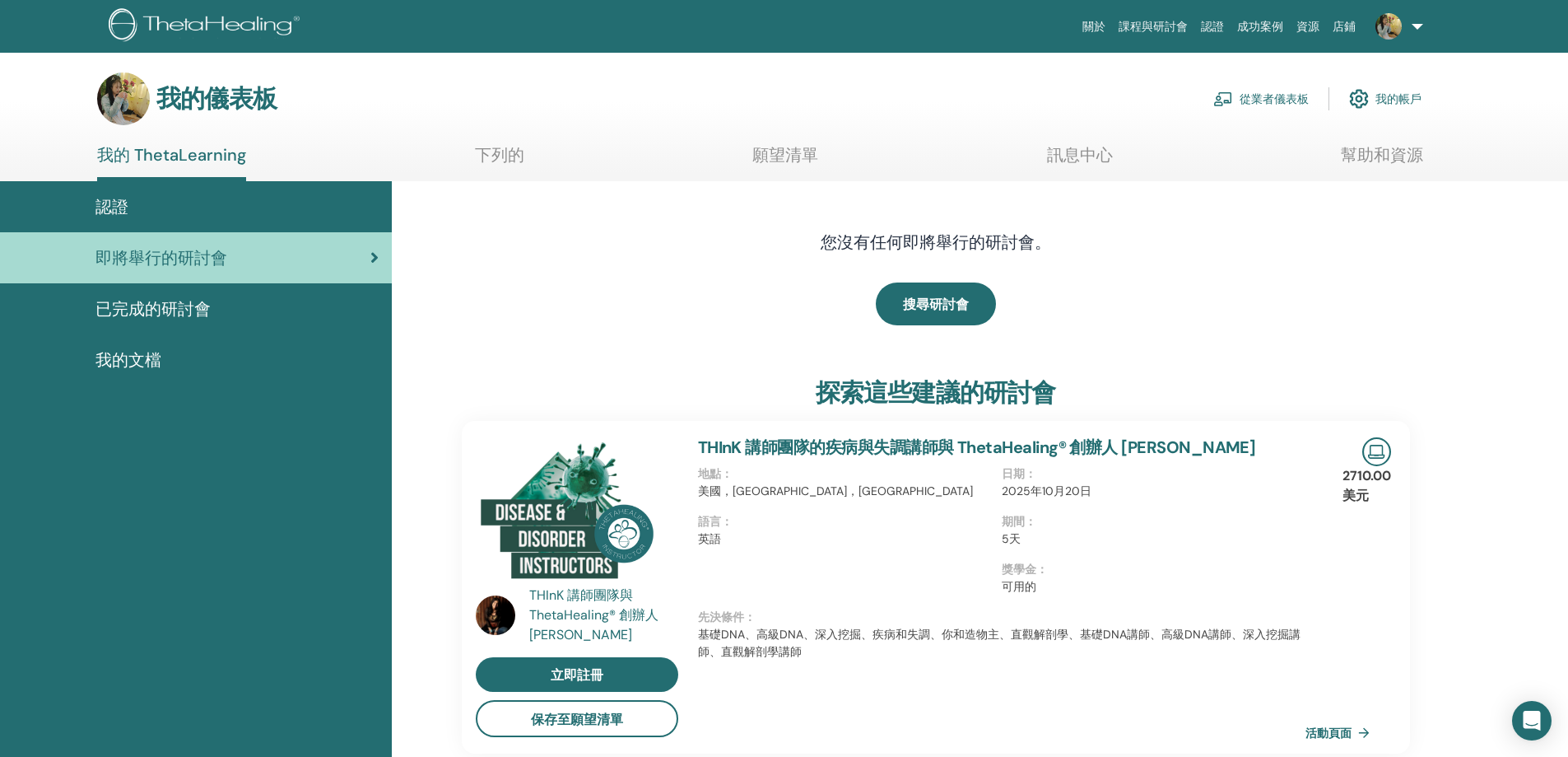
click at [222, 306] on div "已完成的研討會" at bounding box center [195, 308] width 365 height 25
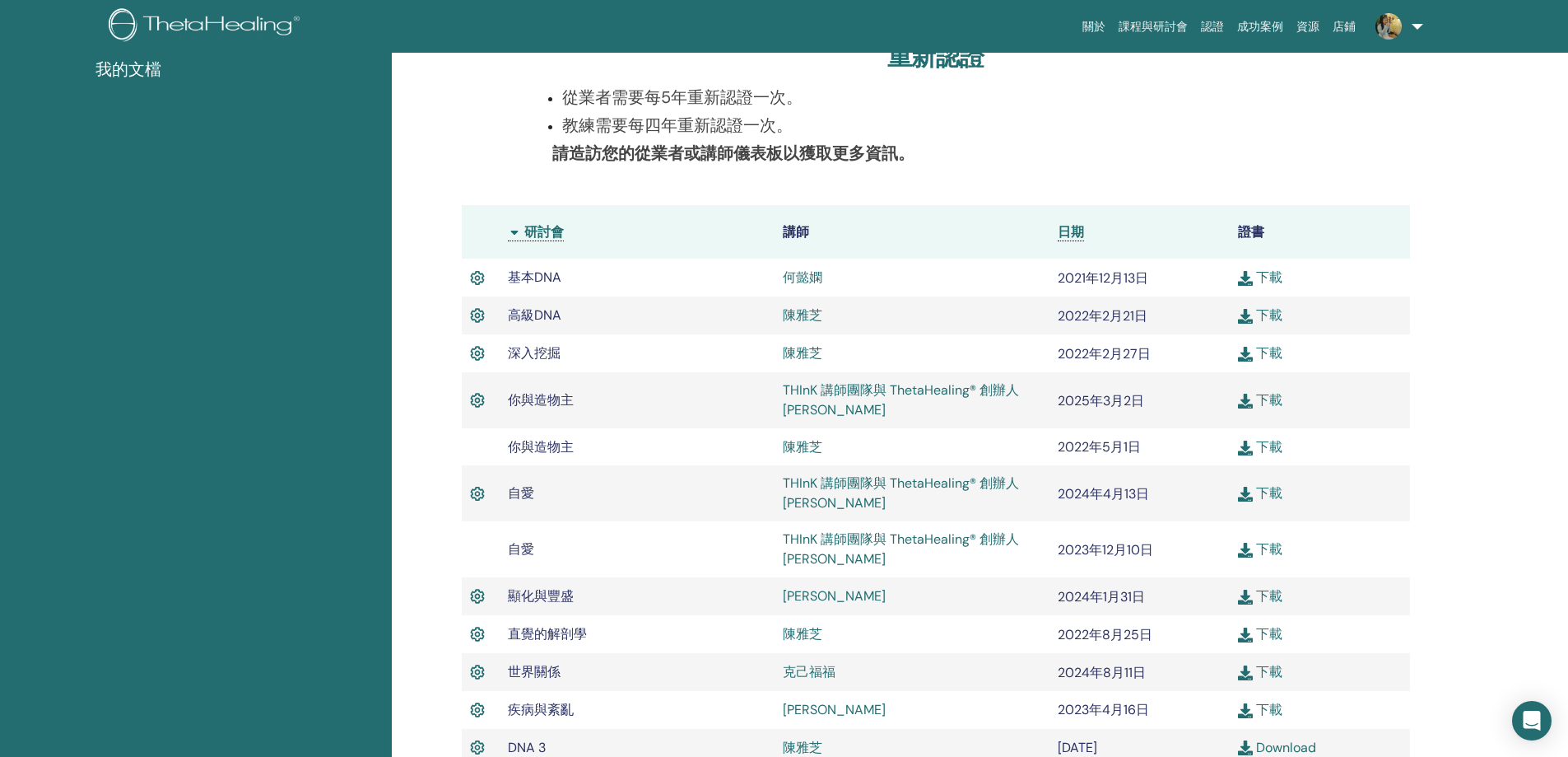
scroll to position [373, 0]
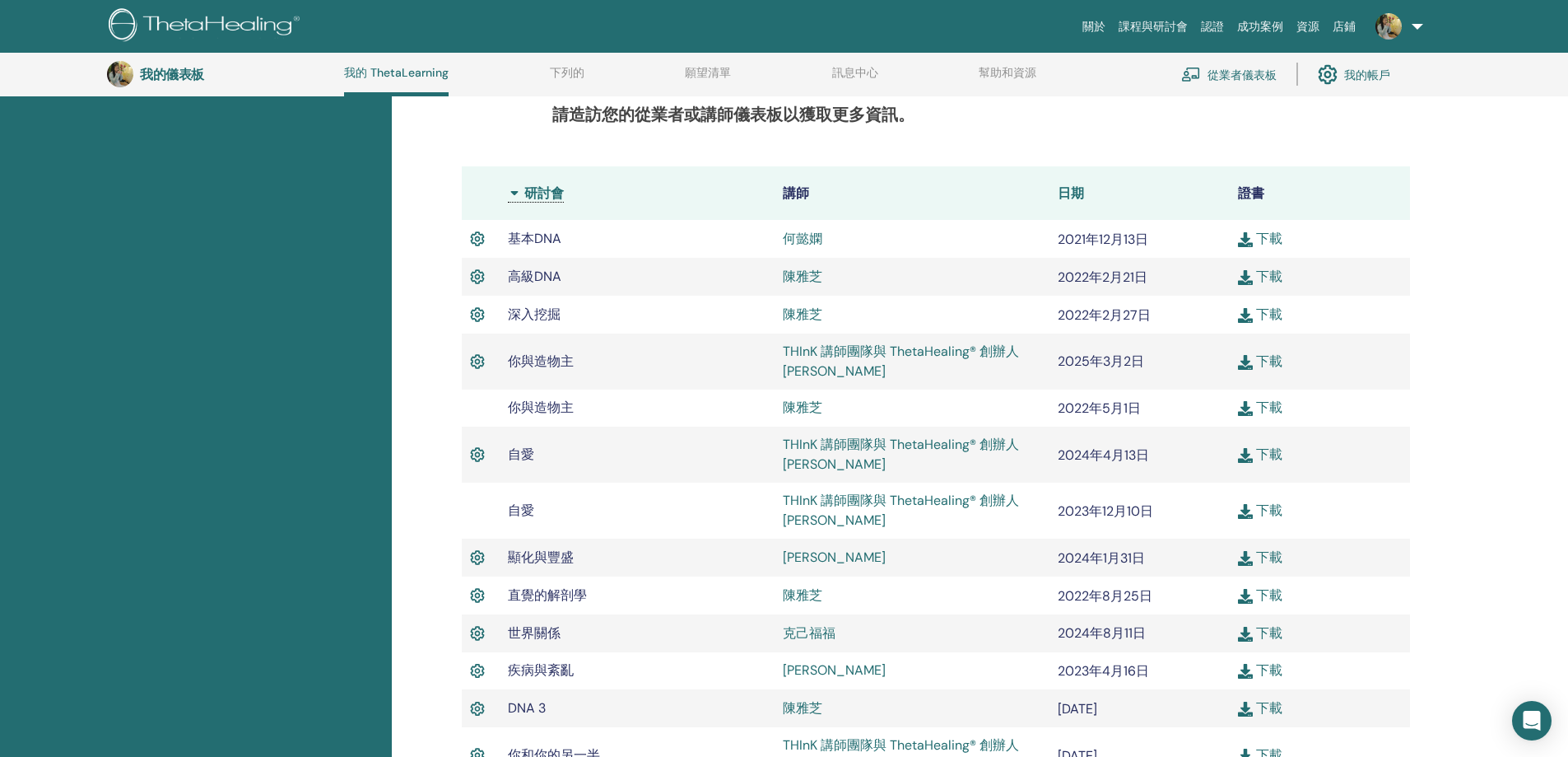
click at [1060, 196] on font "日期" at bounding box center [1070, 193] width 27 height 17
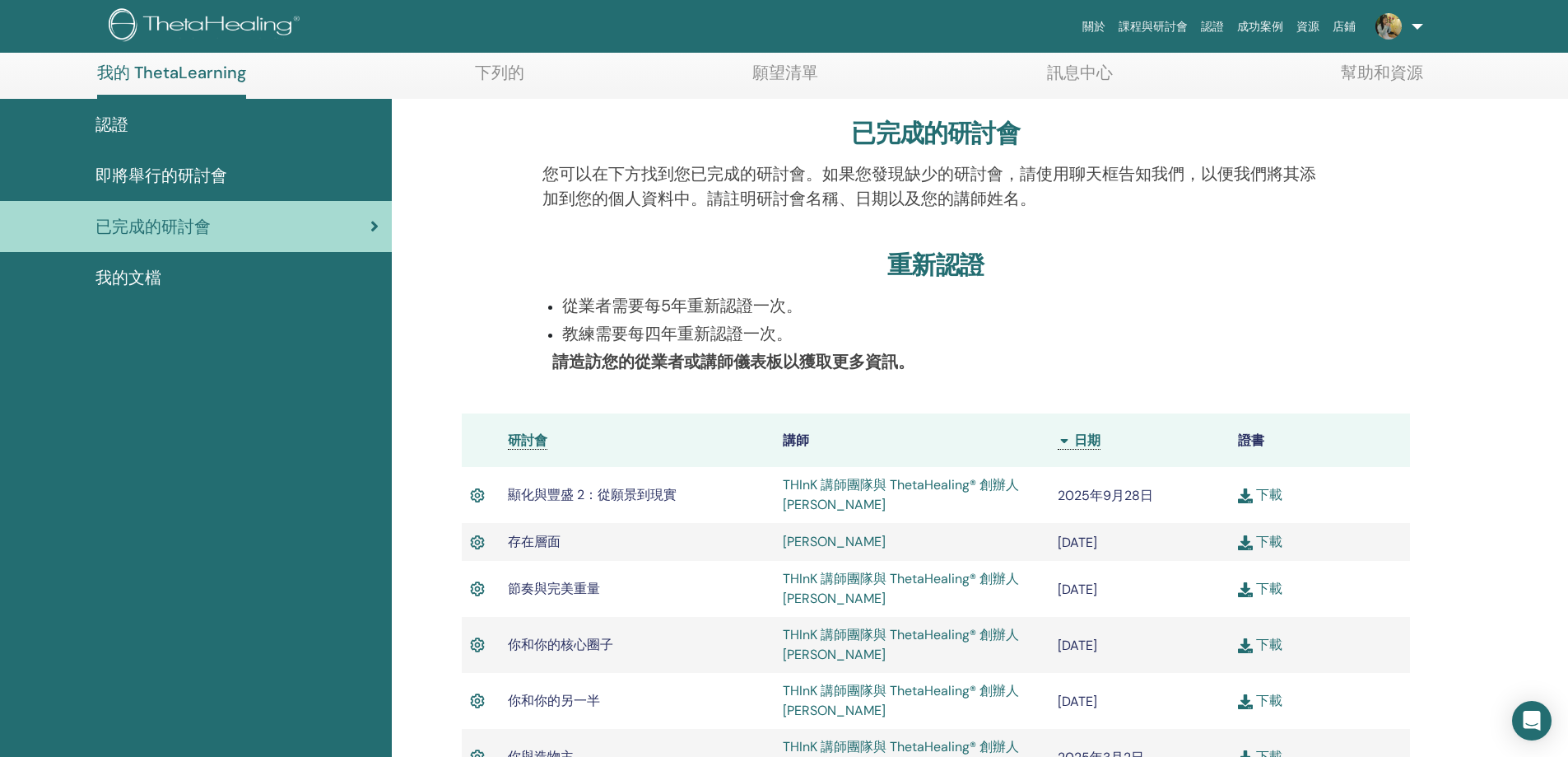
scroll to position [290, 0]
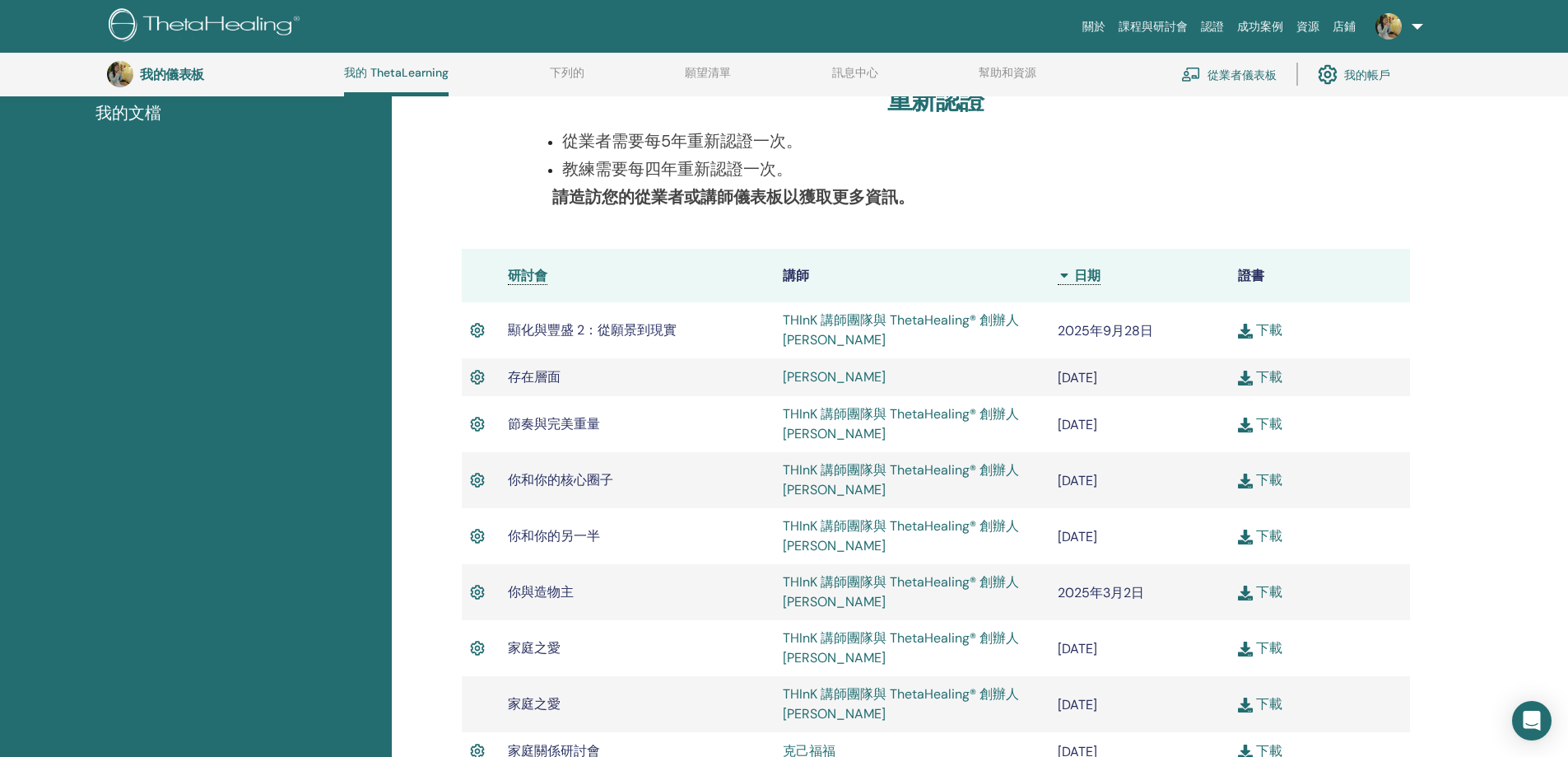
click at [1262, 331] on font "下載" at bounding box center [1269, 330] width 27 height 17
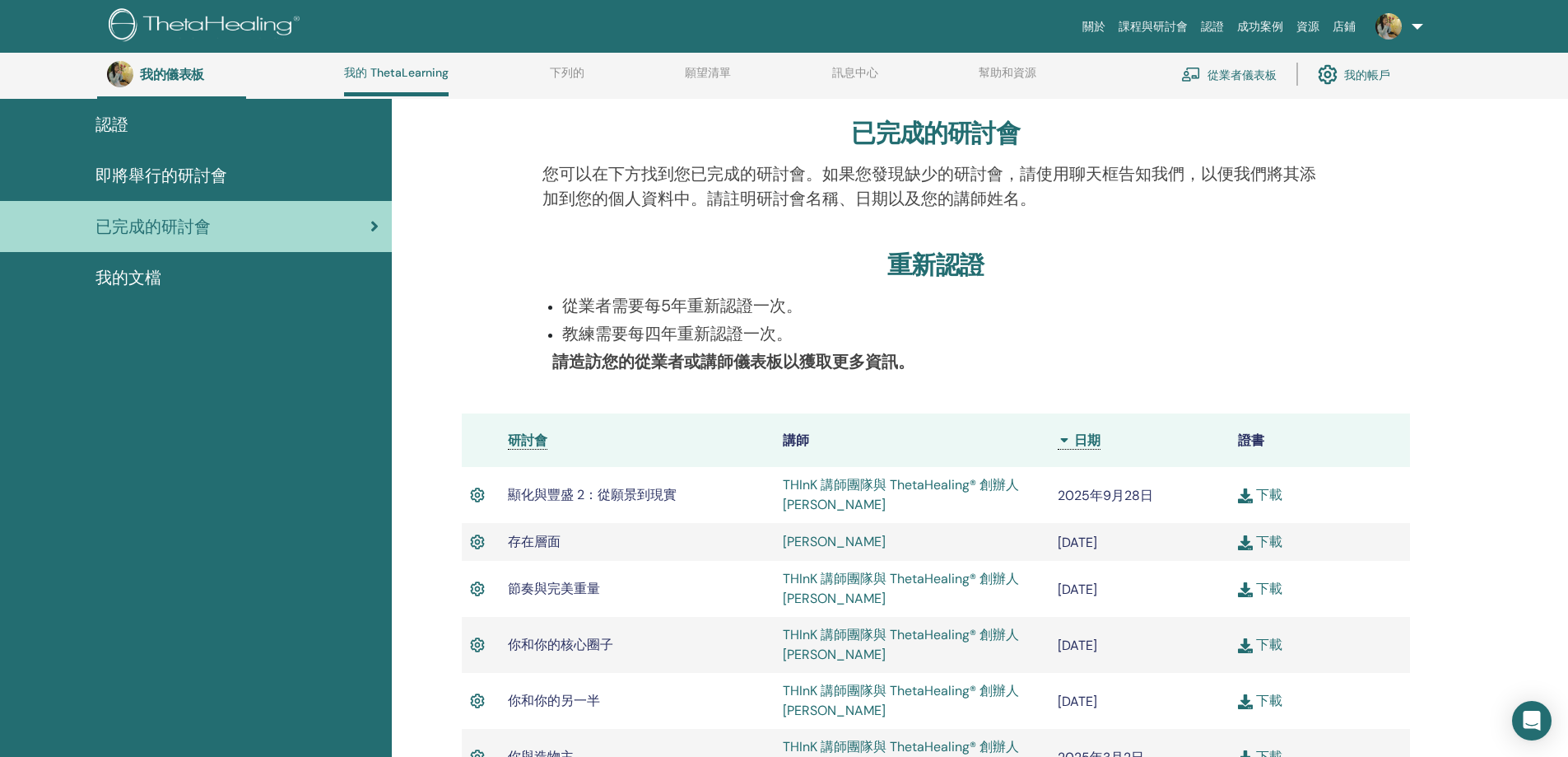
scroll to position [0, 0]
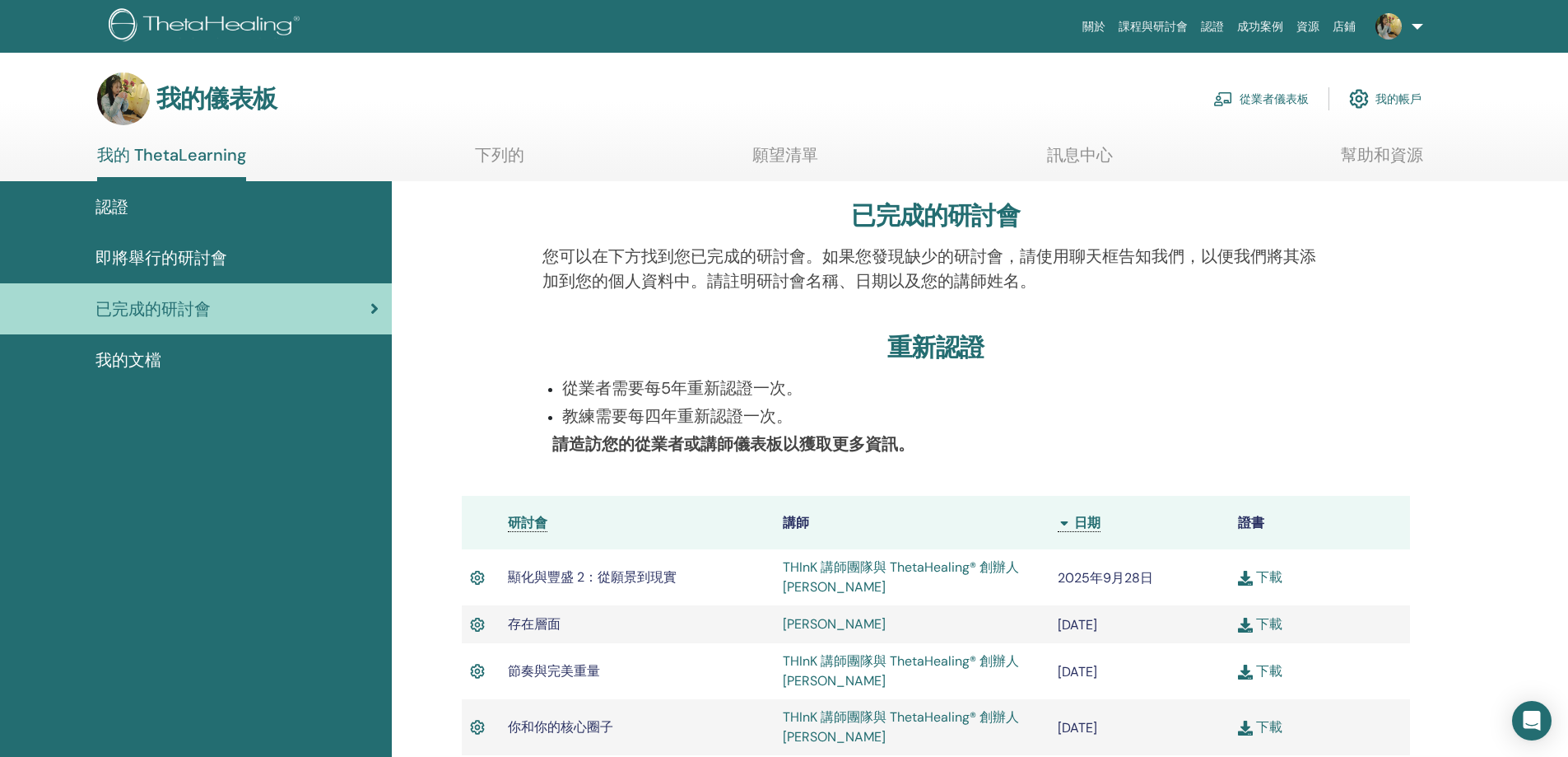
click at [1121, 170] on ul "我的 ThetaLearning 下列的 願望清單 訊息中心 幫助和資源" at bounding box center [760, 163] width 1326 height 36
click at [1088, 160] on font "訊息中心" at bounding box center [1080, 154] width 65 height 22
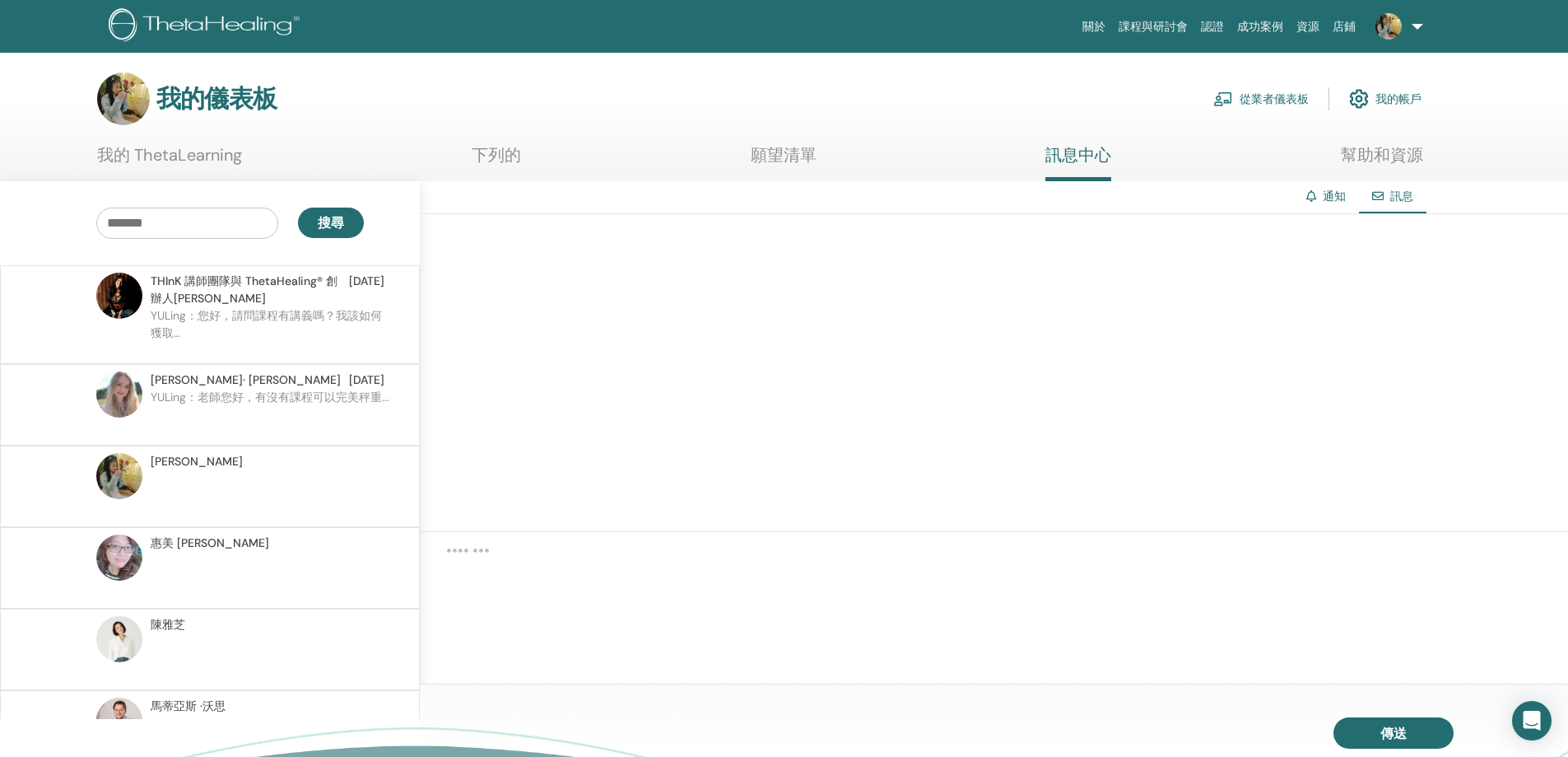
click at [774, 152] on font "願望清單" at bounding box center [784, 154] width 65 height 22
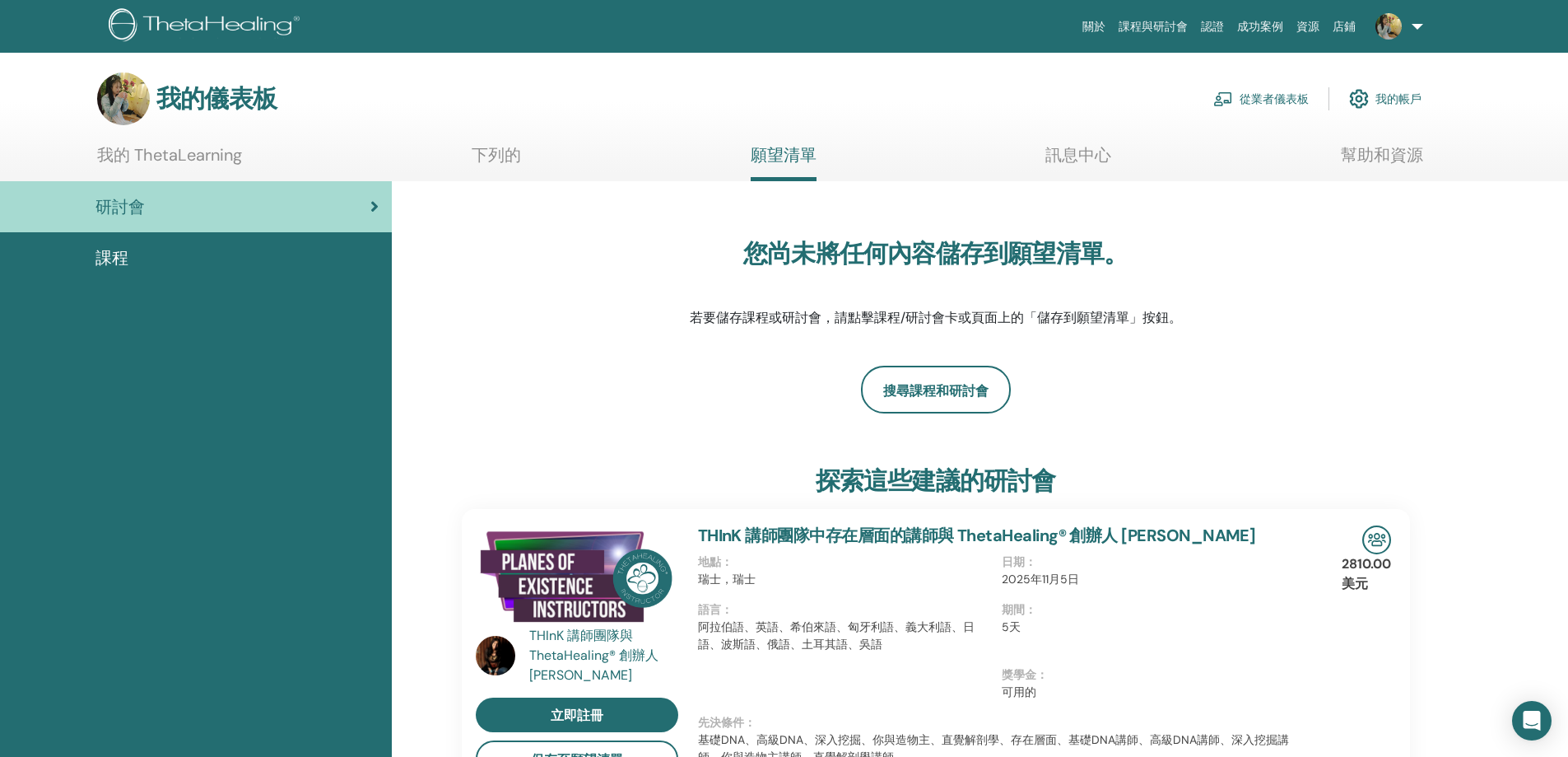
click at [474, 176] on link "下列的" at bounding box center [496, 160] width 49 height 32
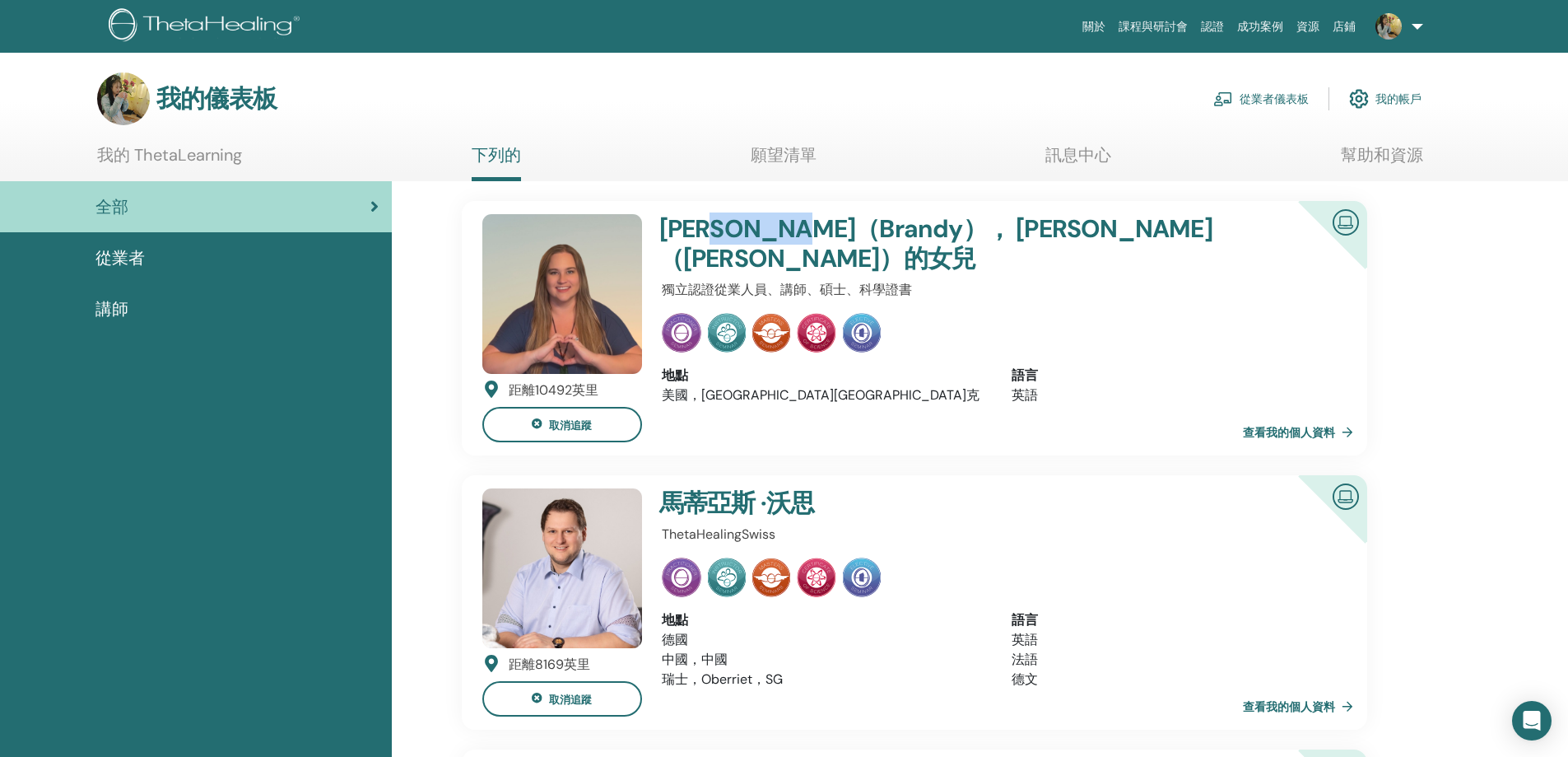
drag, startPoint x: 752, startPoint y: 226, endPoint x: 840, endPoint y: 233, distance: 88.3
click at [840, 233] on font "[PERSON_NAME]（Brandy），" at bounding box center [835, 228] width 351 height 32
copy font "Brandy"
click at [143, 158] on font "我的 ThetaLearning" at bounding box center [170, 154] width 145 height 22
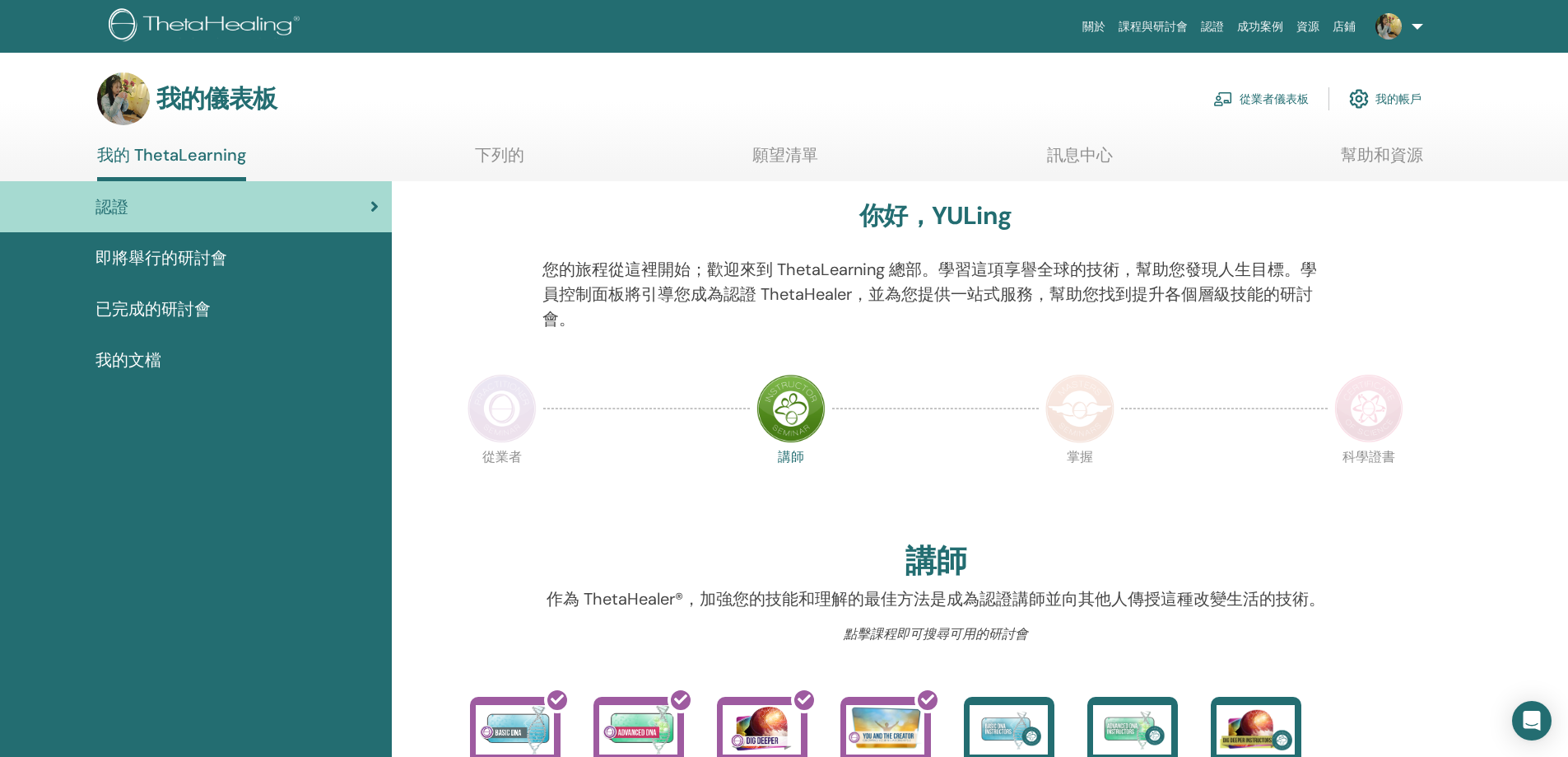
click at [228, 240] on link "即將舉行的研討會" at bounding box center [195, 258] width 392 height 51
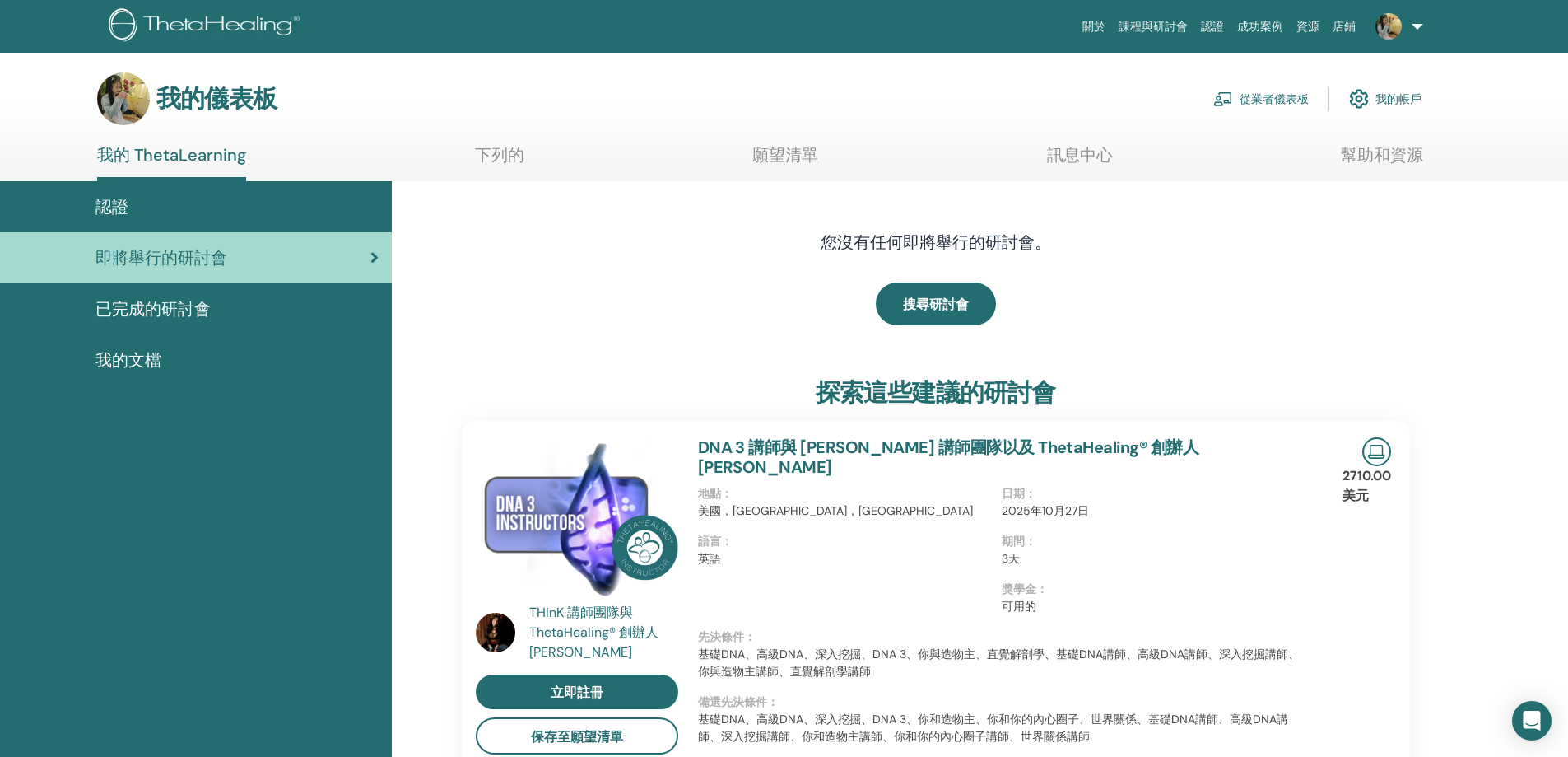
click at [263, 195] on div "認證" at bounding box center [195, 207] width 365 height 25
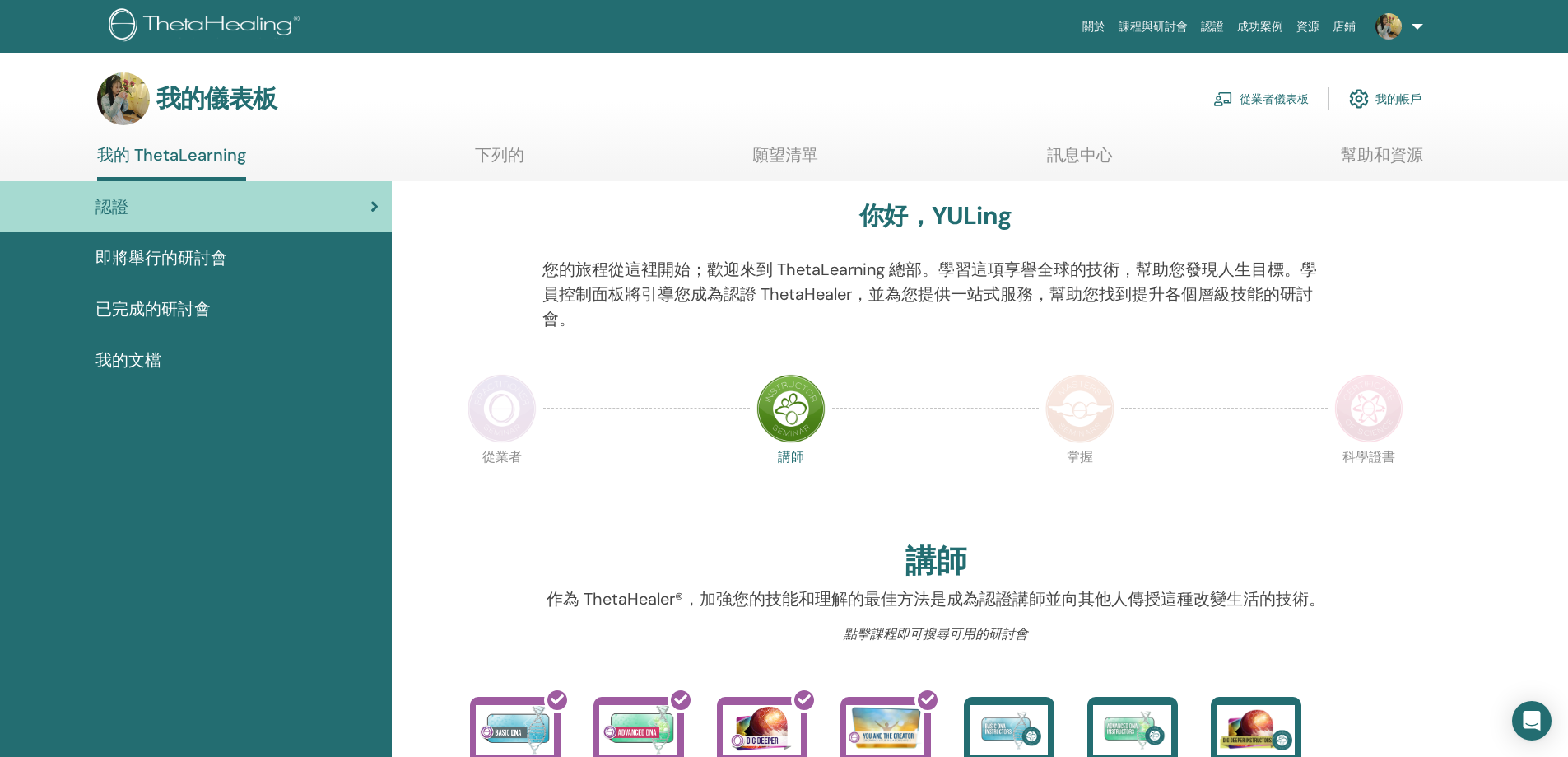
click at [229, 266] on div "即將舉行的研討會" at bounding box center [195, 258] width 365 height 25
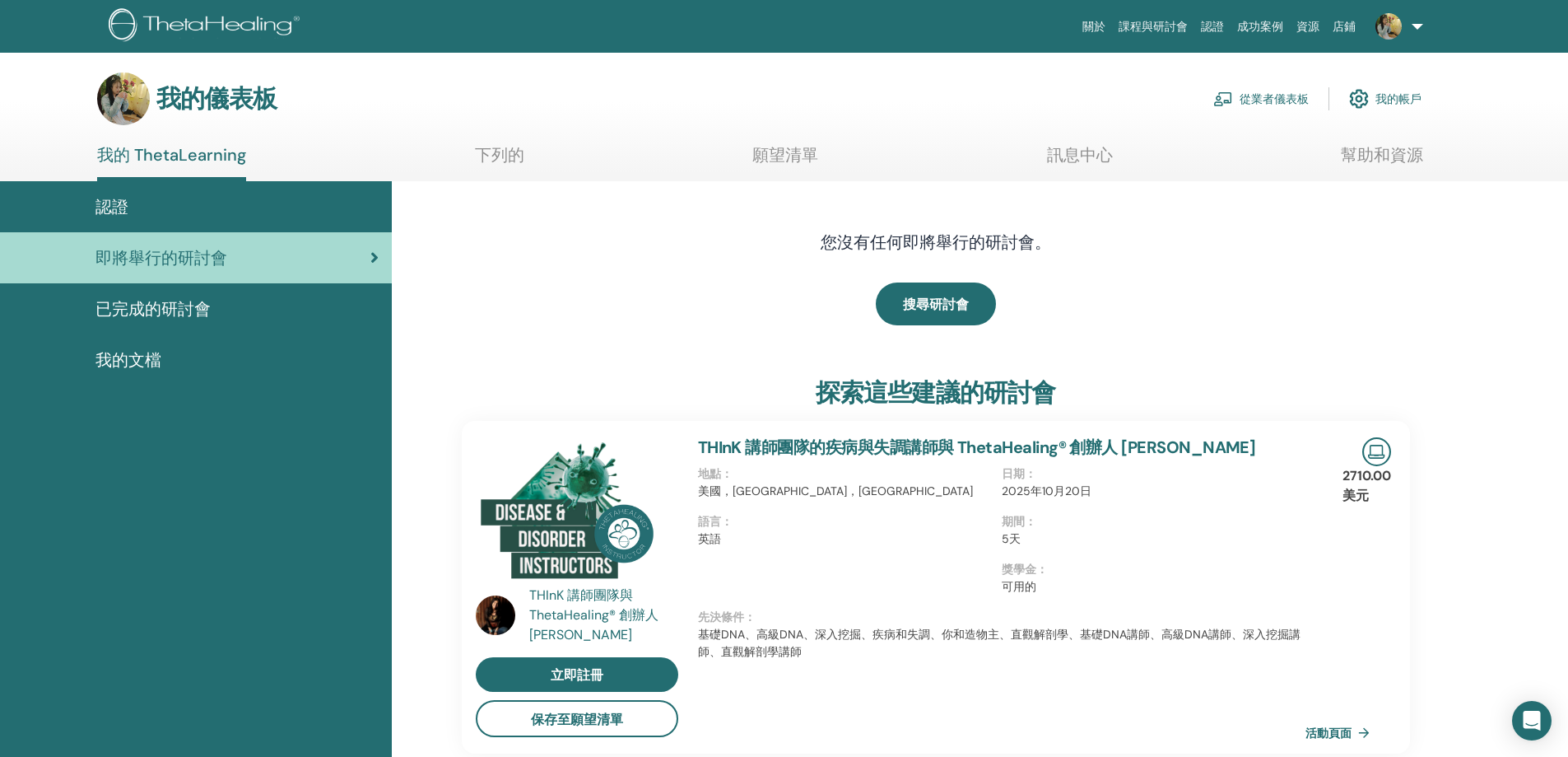
click at [258, 208] on div "認證" at bounding box center [195, 207] width 365 height 25
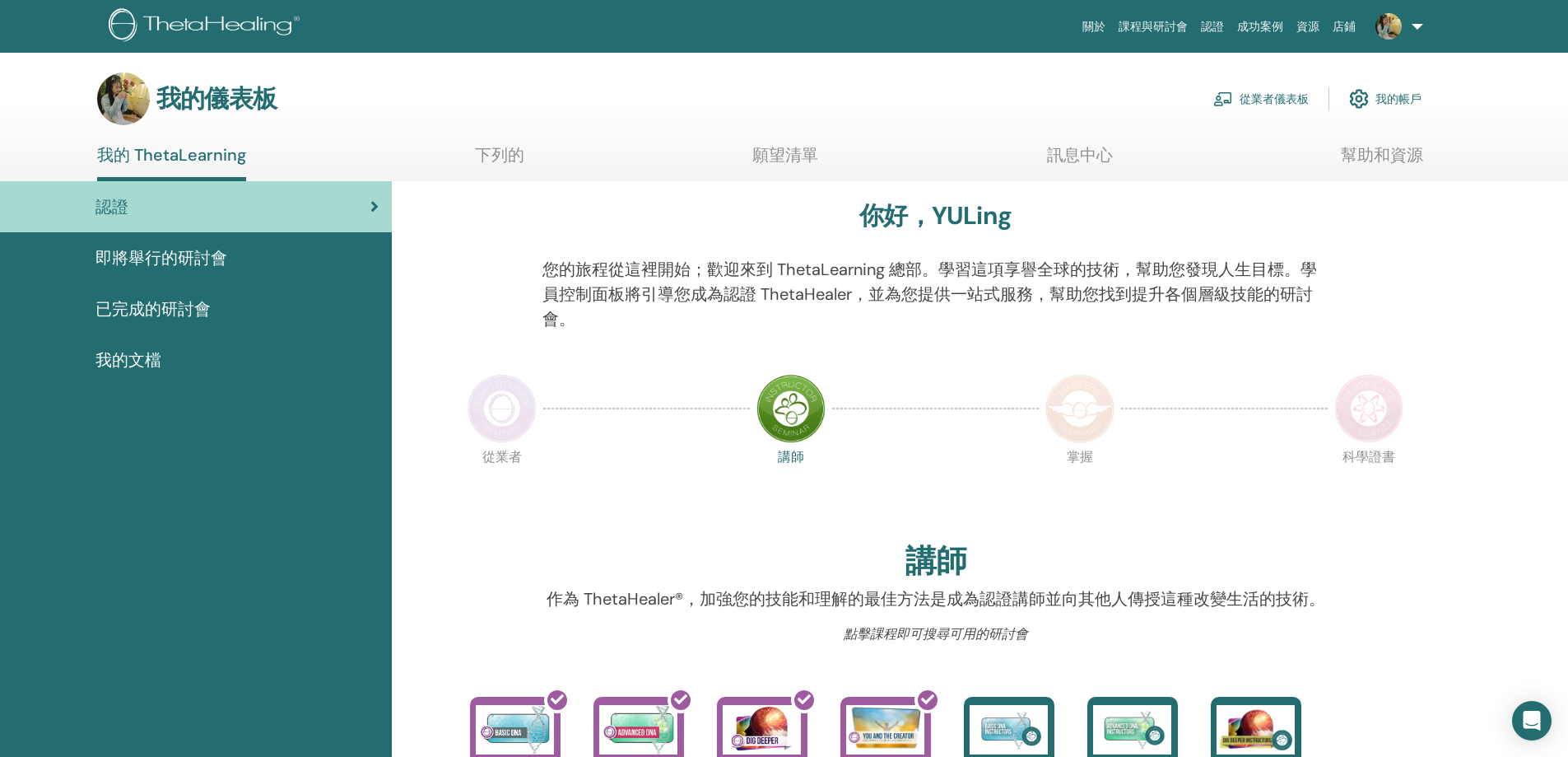
click at [234, 339] on link "我的文檔" at bounding box center [195, 359] width 392 height 51
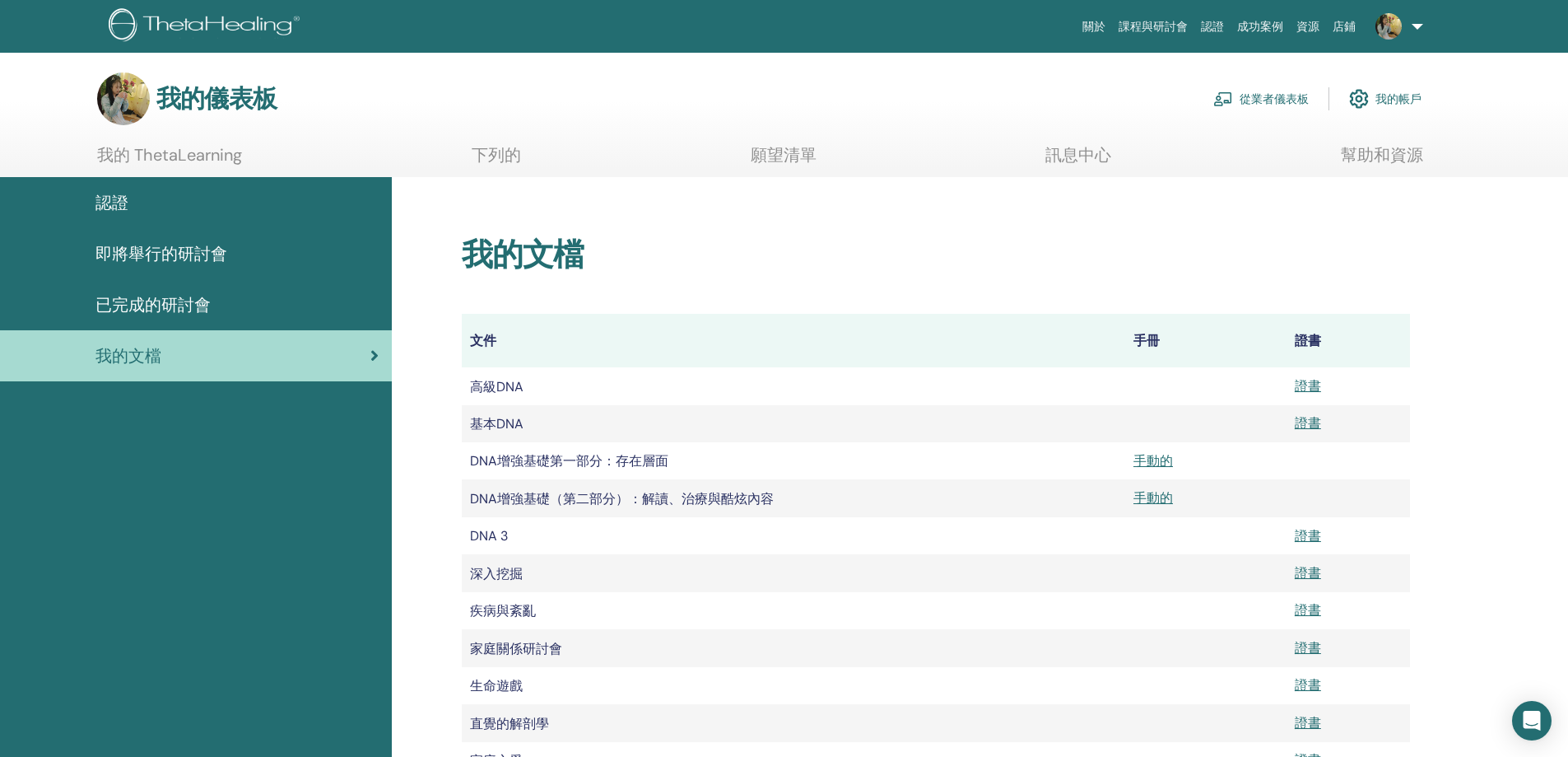
click at [1140, 345] on font "手冊" at bounding box center [1146, 340] width 27 height 17
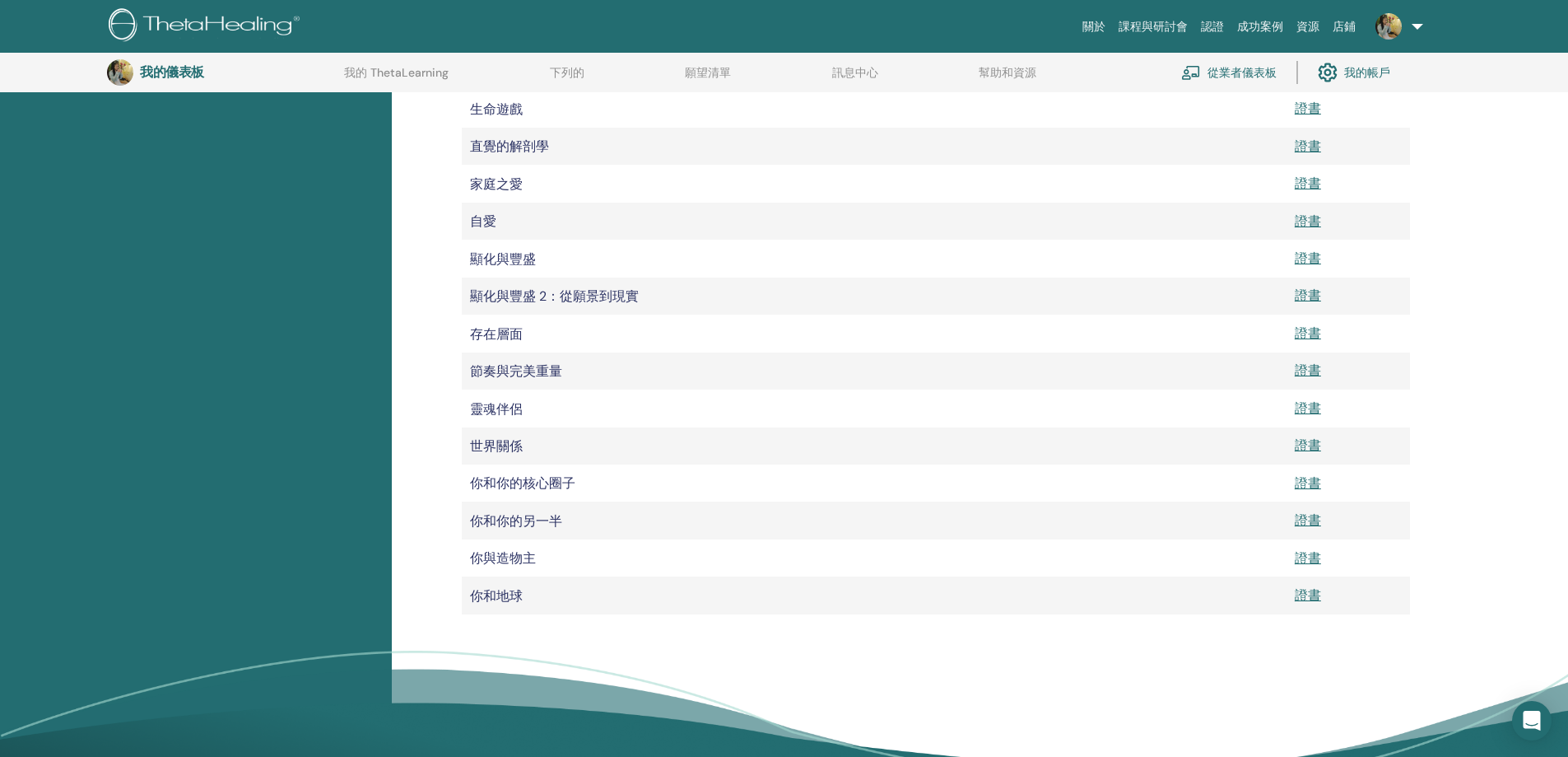
scroll to position [533, 0]
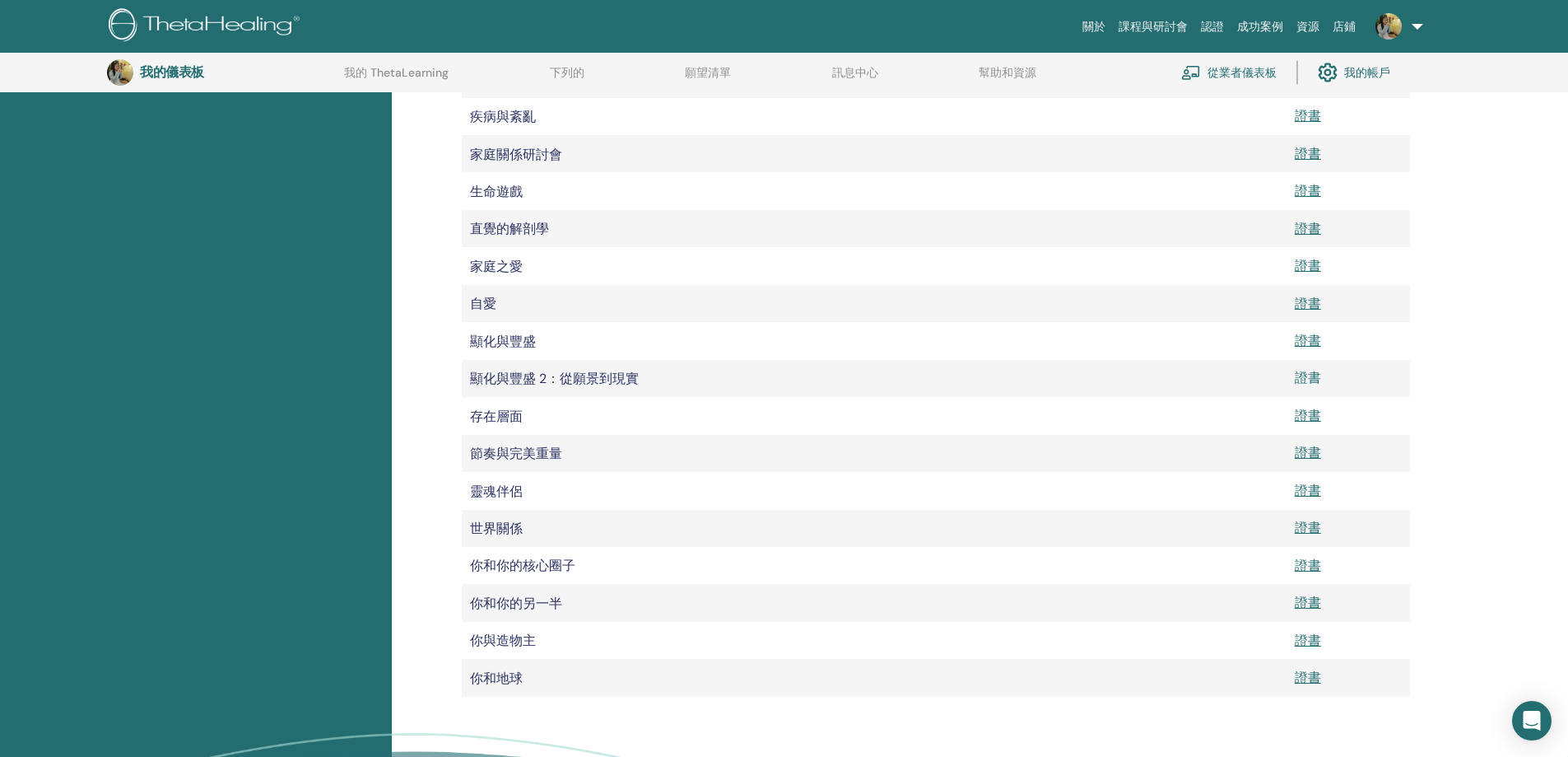
click at [1312, 370] on font "證書" at bounding box center [1308, 377] width 27 height 17
